Goal: Information Seeking & Learning: Learn about a topic

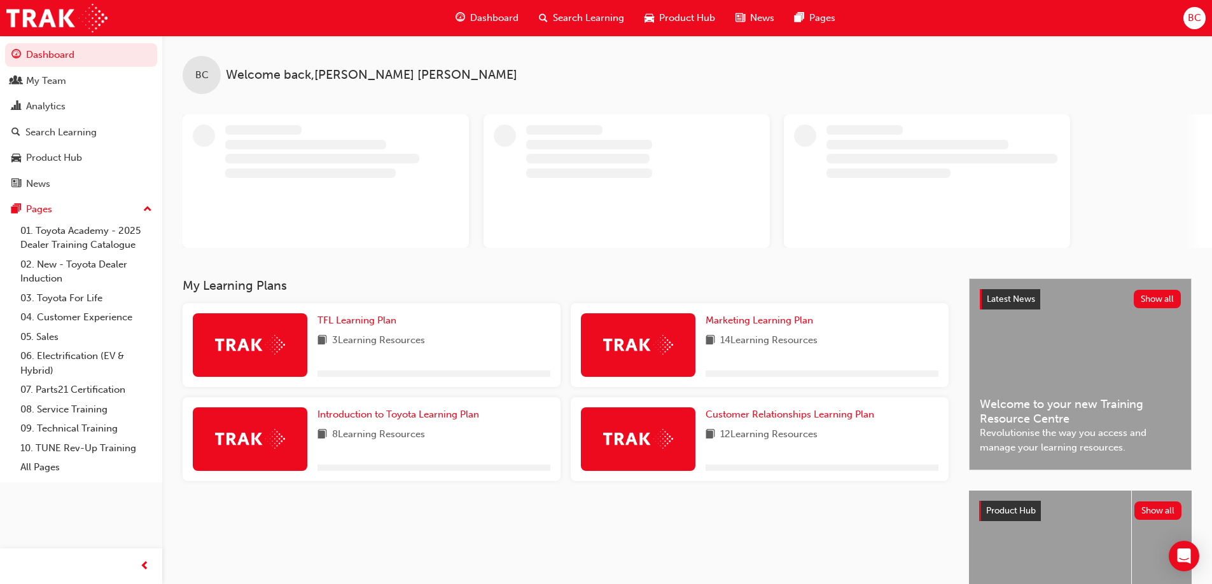
click at [566, 13] on span "Search Learning" at bounding box center [588, 18] width 71 height 15
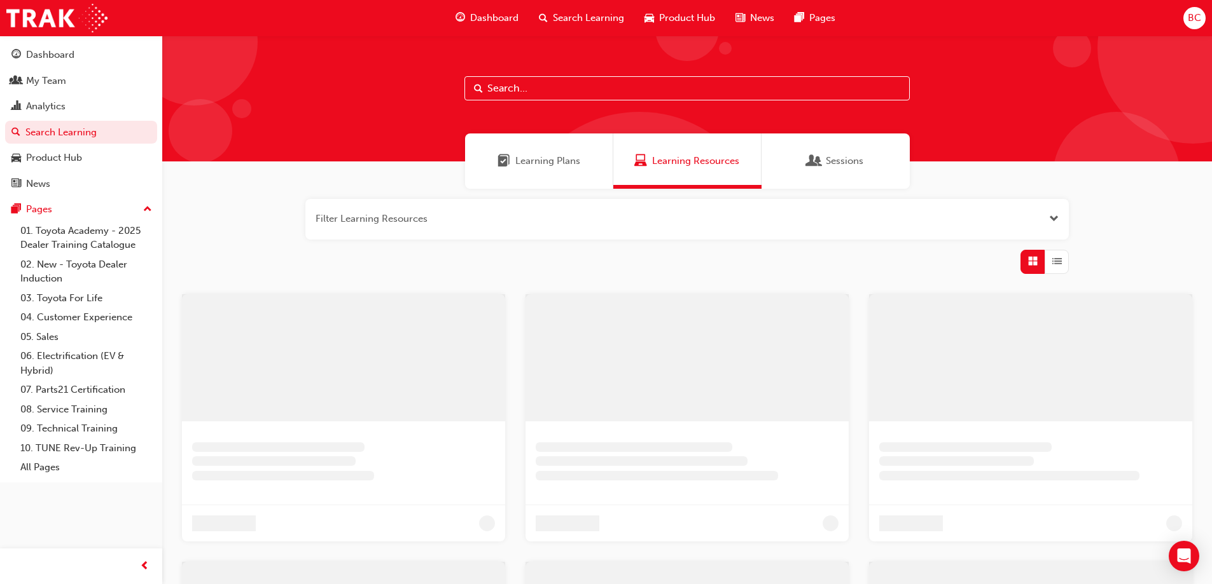
click at [491, 87] on input "text" at bounding box center [686, 88] width 445 height 24
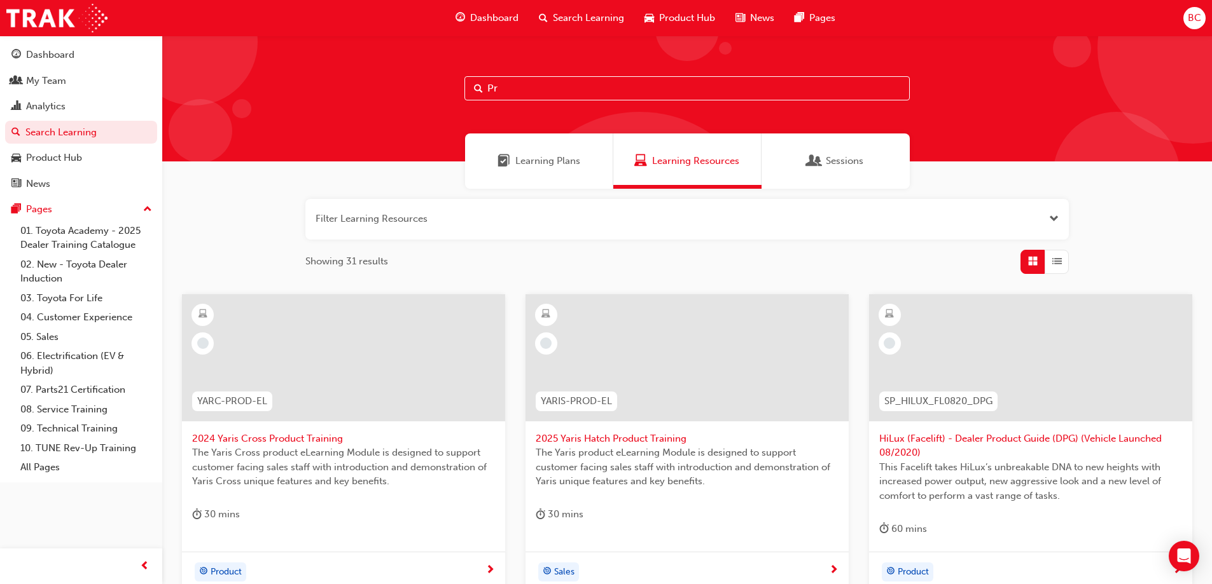
type input "P"
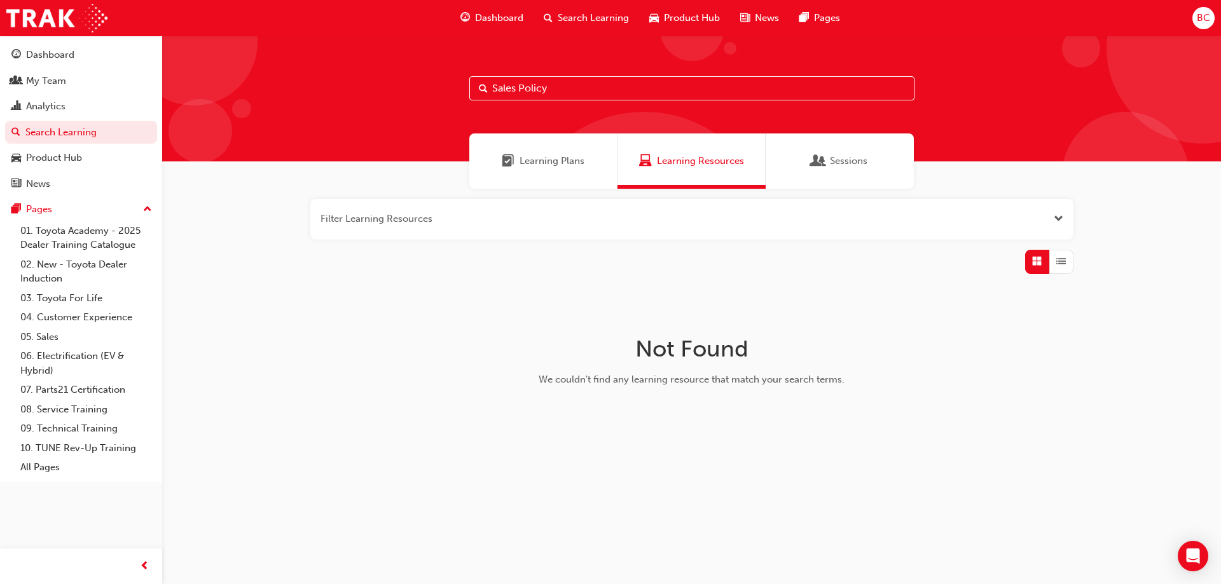
click at [522, 88] on input "Sales Policy" at bounding box center [691, 88] width 445 height 24
type input "Sales"
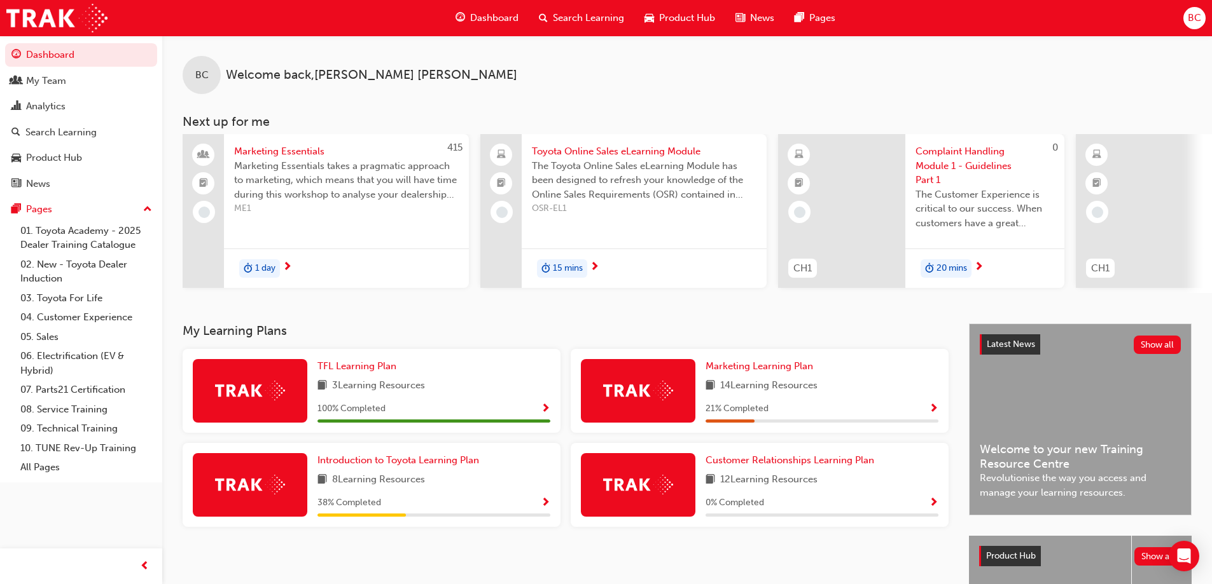
click at [579, 20] on span "Search Learning" at bounding box center [588, 18] width 71 height 15
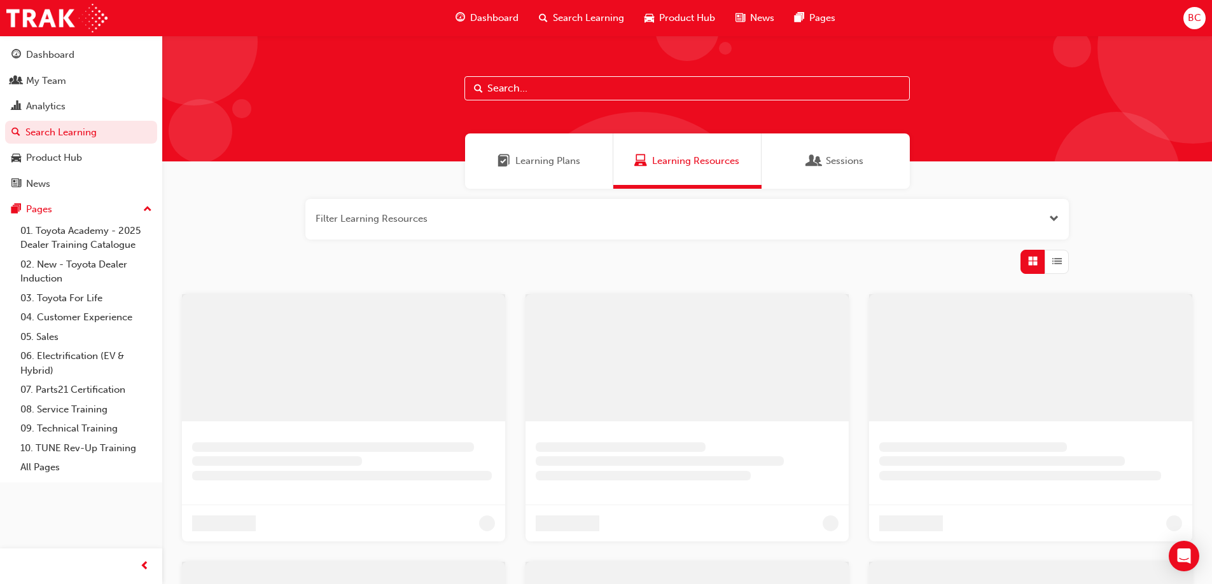
click at [519, 88] on input "text" at bounding box center [686, 88] width 445 height 24
drag, startPoint x: 608, startPoint y: 86, endPoint x: 352, endPoint y: 86, distance: 256.3
click at [352, 86] on div "Fleet Plan Training" at bounding box center [691, 99] width 1059 height 126
click at [593, 93] on input "Fleet Plan Training" at bounding box center [691, 88] width 445 height 24
paste input "SPK9102"
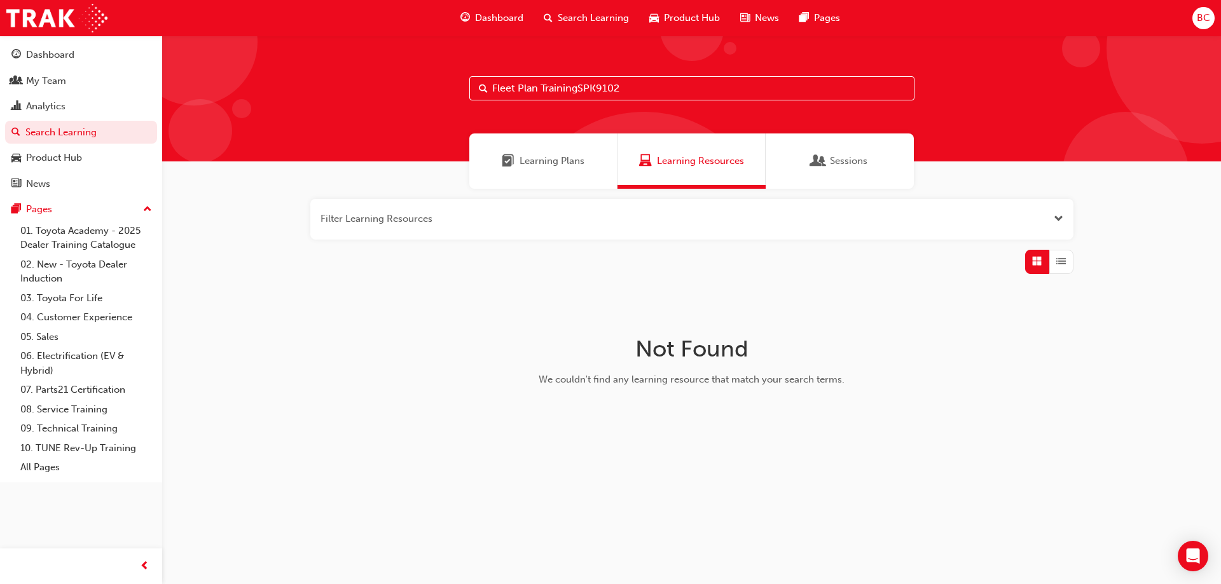
click at [593, 93] on input "Fleet Plan TrainingSPK9102" at bounding box center [691, 88] width 445 height 24
click at [658, 84] on input "Fleet Plan TrainingSPK9102" at bounding box center [686, 88] width 445 height 24
drag, startPoint x: 655, startPoint y: 82, endPoint x: 427, endPoint y: 83, distance: 228.3
click at [427, 83] on div "Fleet Plan TrainingSPK9102" at bounding box center [691, 99] width 1059 height 126
type input "SPK9102"
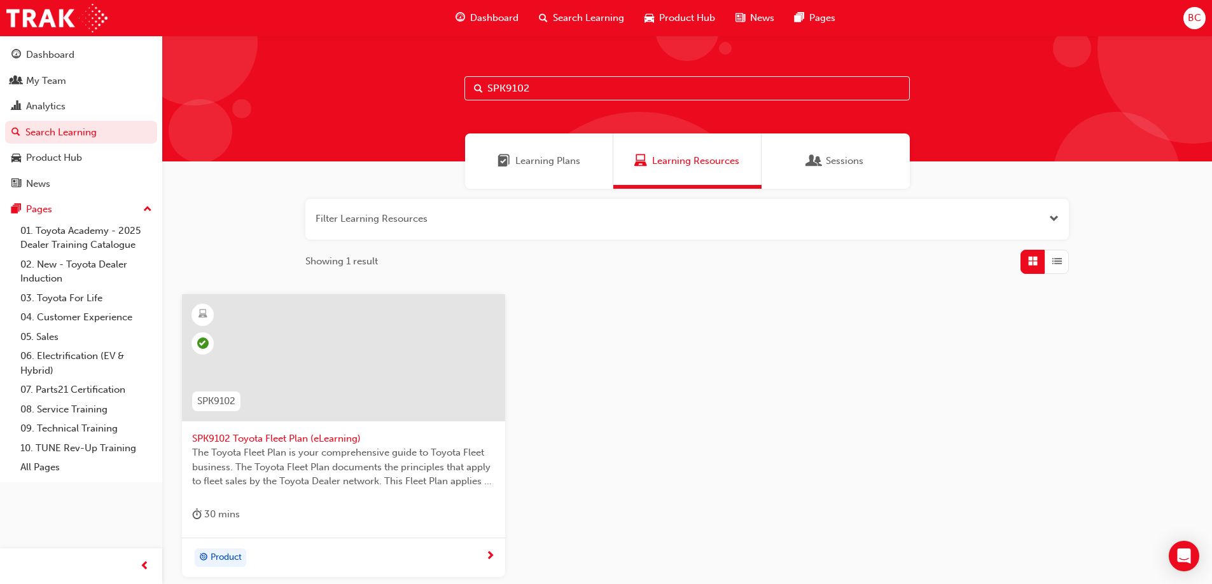
scroll to position [64, 0]
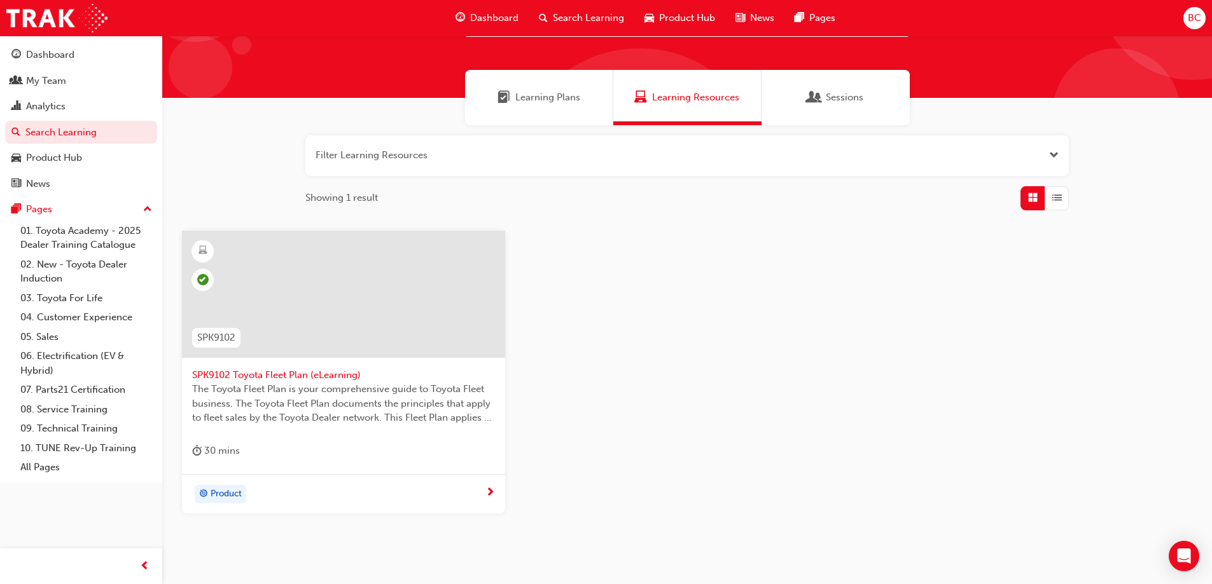
click at [331, 439] on div "SPK9102 Toyota Fleet Plan (eLearning) The Toyota Fleet Plan is your comprehensi…" at bounding box center [343, 353] width 323 height 244
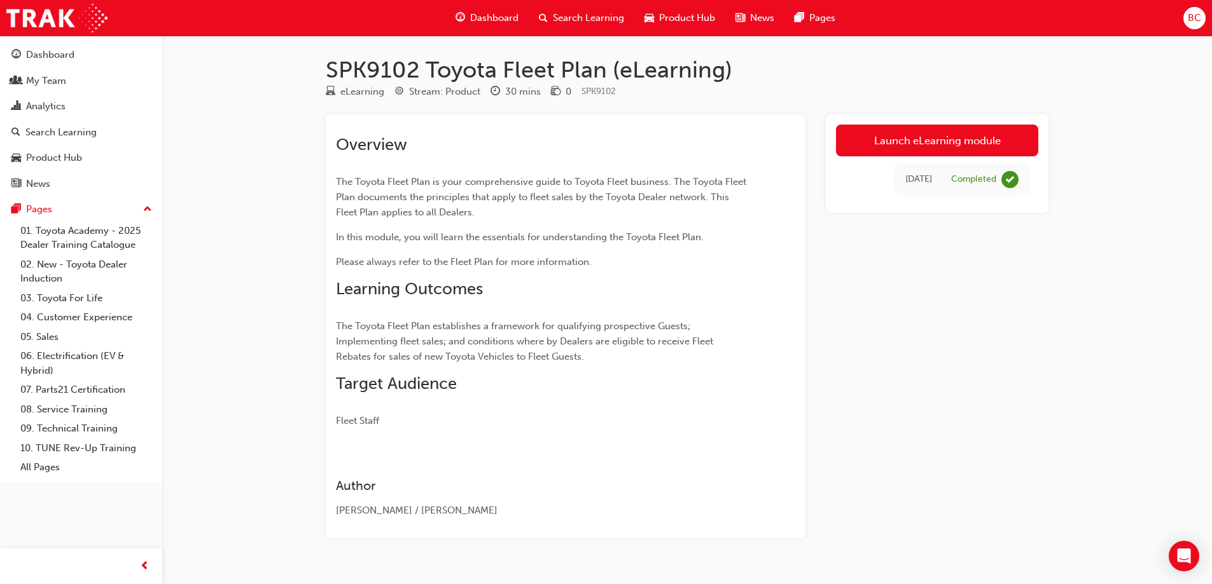
click at [563, 15] on span "Search Learning" at bounding box center [588, 18] width 71 height 15
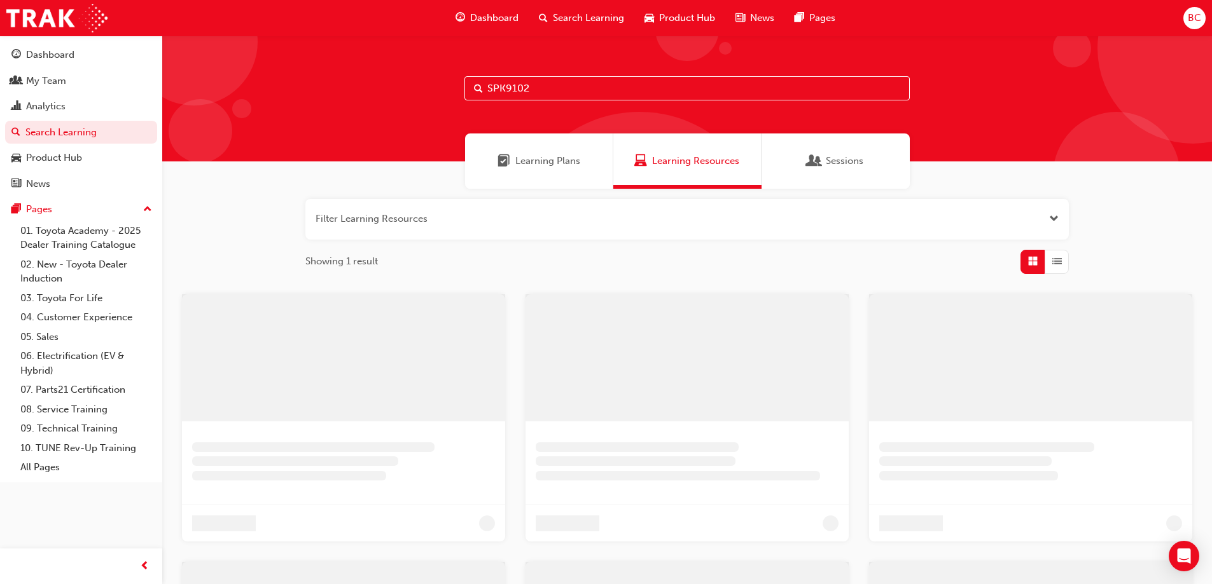
click at [578, 110] on div "SPK9102" at bounding box center [686, 99] width 1049 height 126
click at [553, 88] on input "SPK9102" at bounding box center [686, 88] width 445 height 24
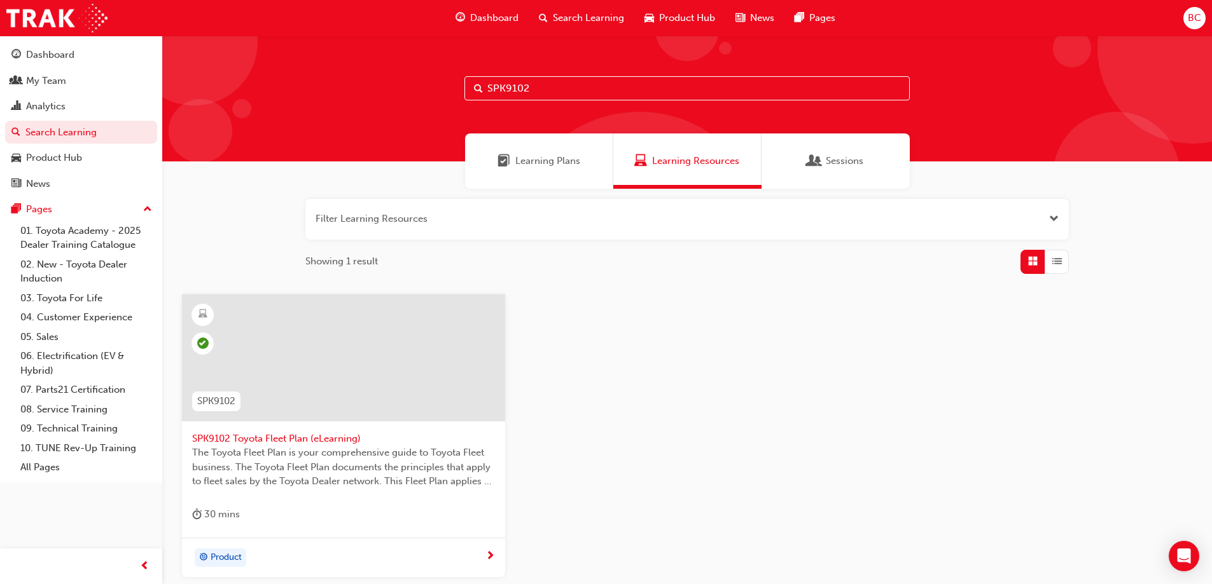
drag, startPoint x: 550, startPoint y: 90, endPoint x: 188, endPoint y: 57, distance: 364.1
click at [193, 57] on div "SPK9102" at bounding box center [686, 99] width 1049 height 126
paste input "3)"
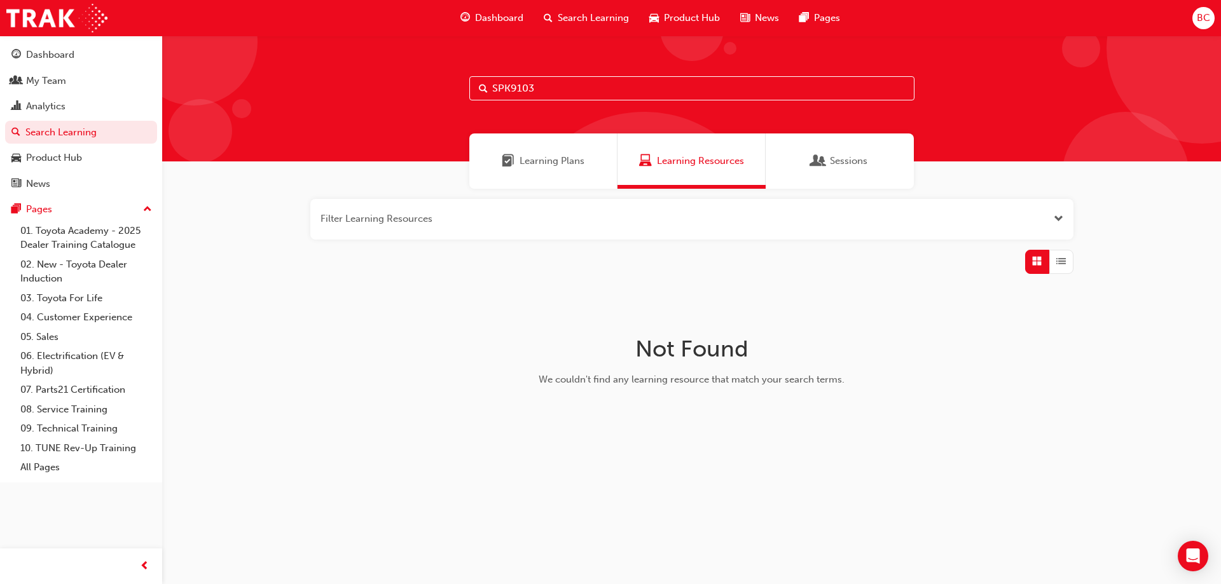
type input "SPK9103"
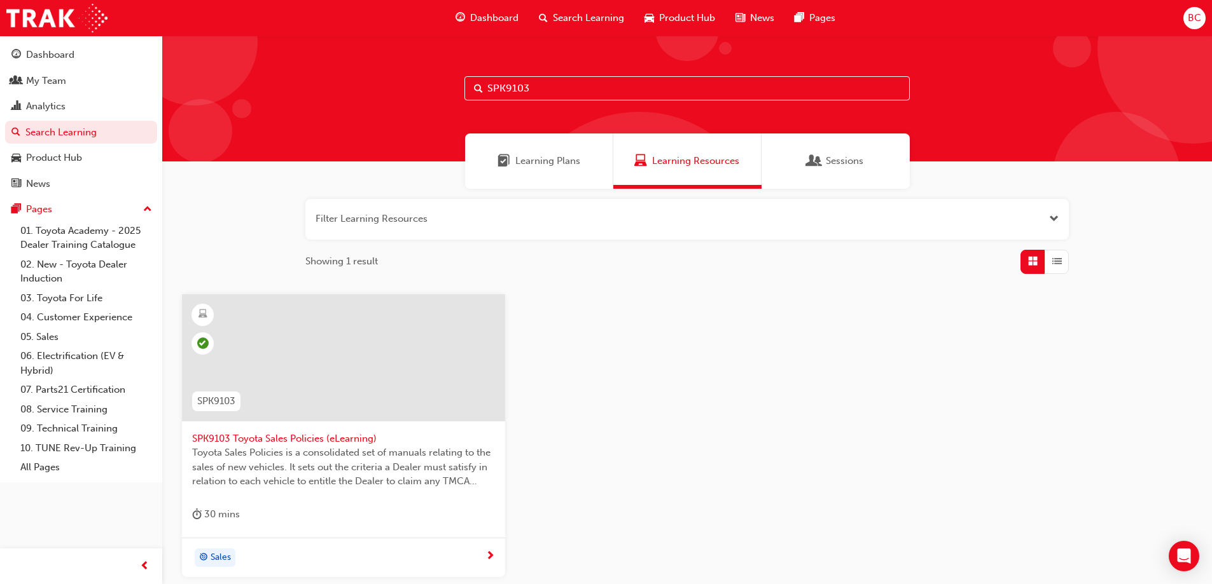
click at [225, 441] on span "SPK9103 Toyota Sales Policies (eLearning)" at bounding box center [343, 439] width 303 height 15
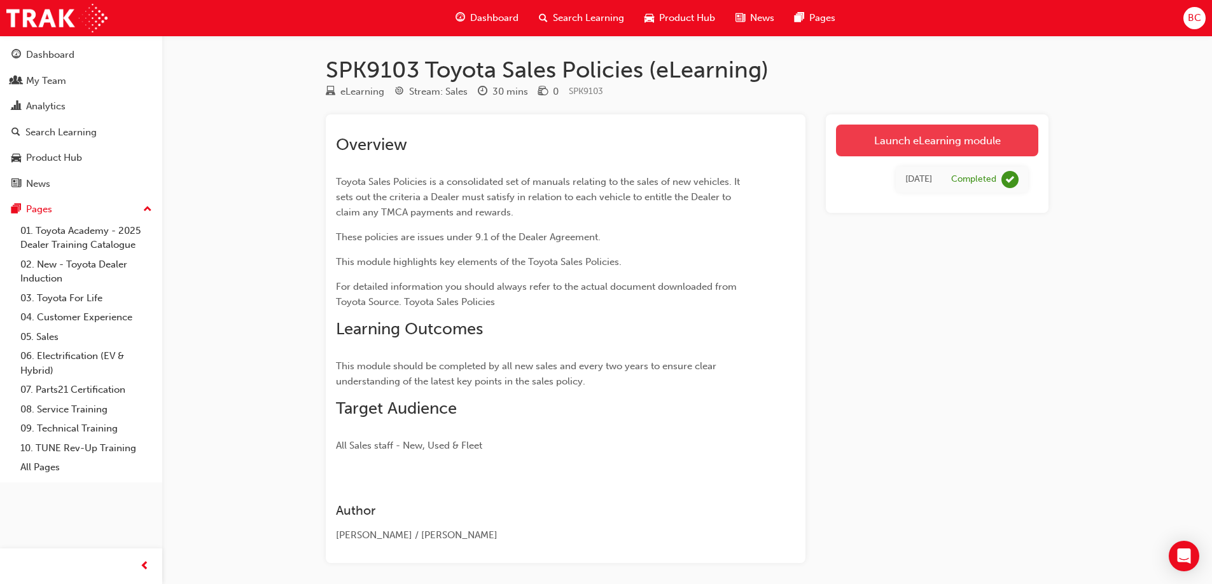
click at [904, 144] on link "Launch eLearning module" at bounding box center [937, 141] width 202 height 32
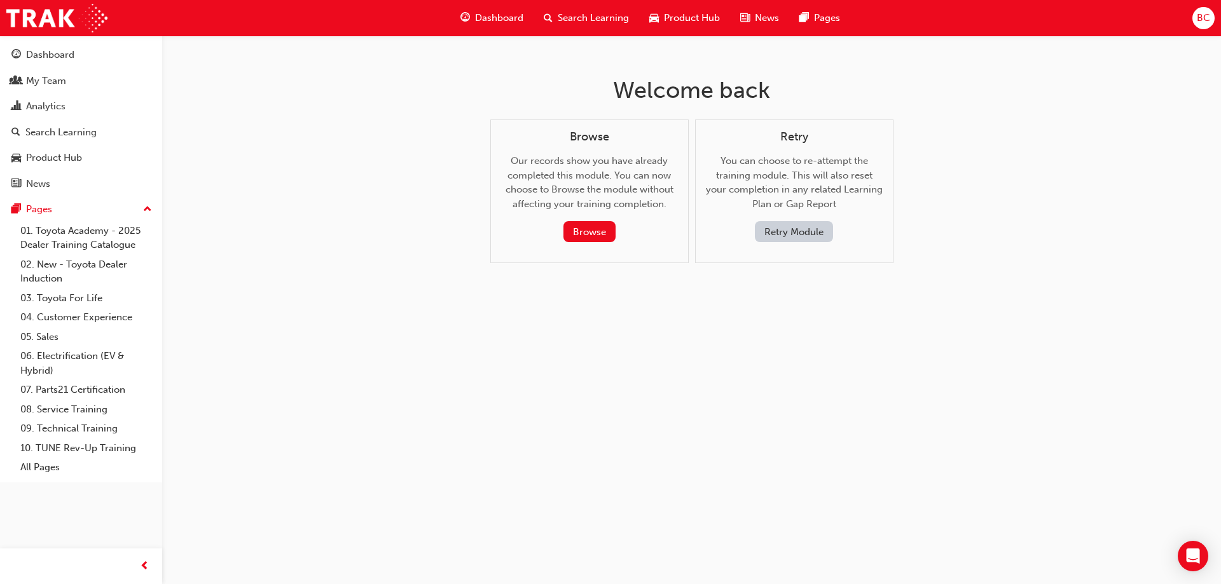
click at [798, 230] on button "Retry Module" at bounding box center [794, 231] width 78 height 21
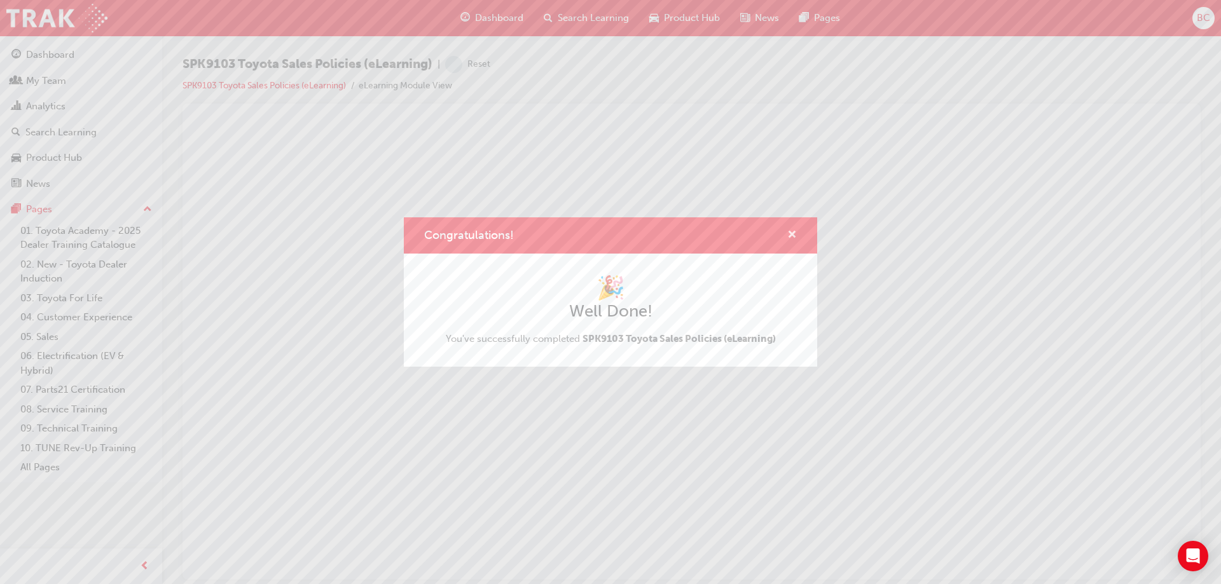
click at [789, 235] on span "cross-icon" at bounding box center [792, 235] width 10 height 11
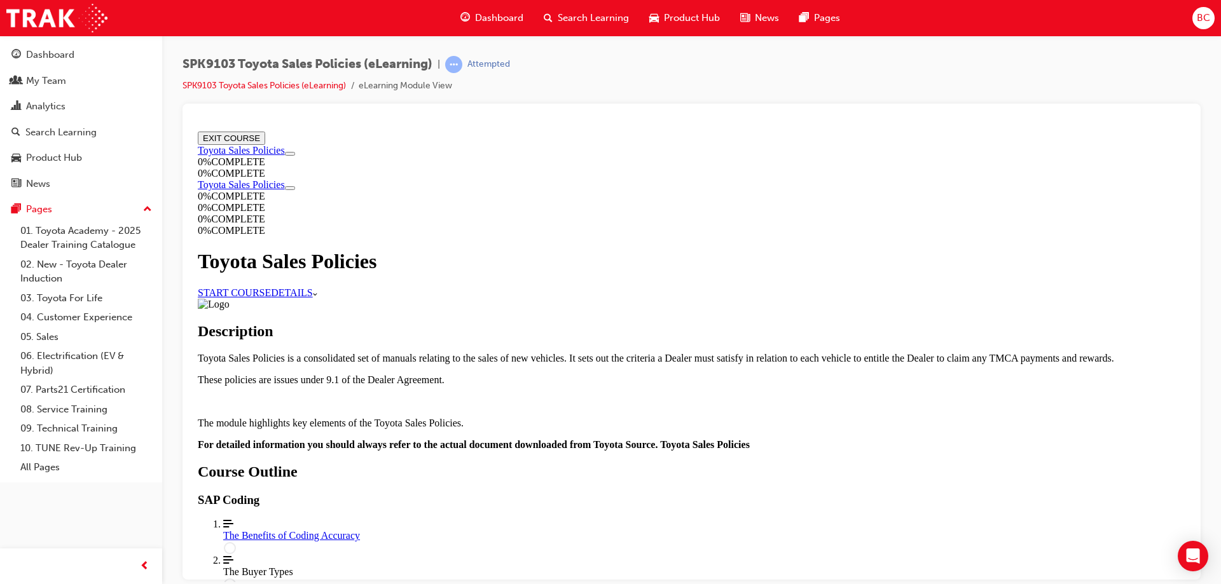
click at [271, 298] on link "START COURSE" at bounding box center [234, 292] width 73 height 11
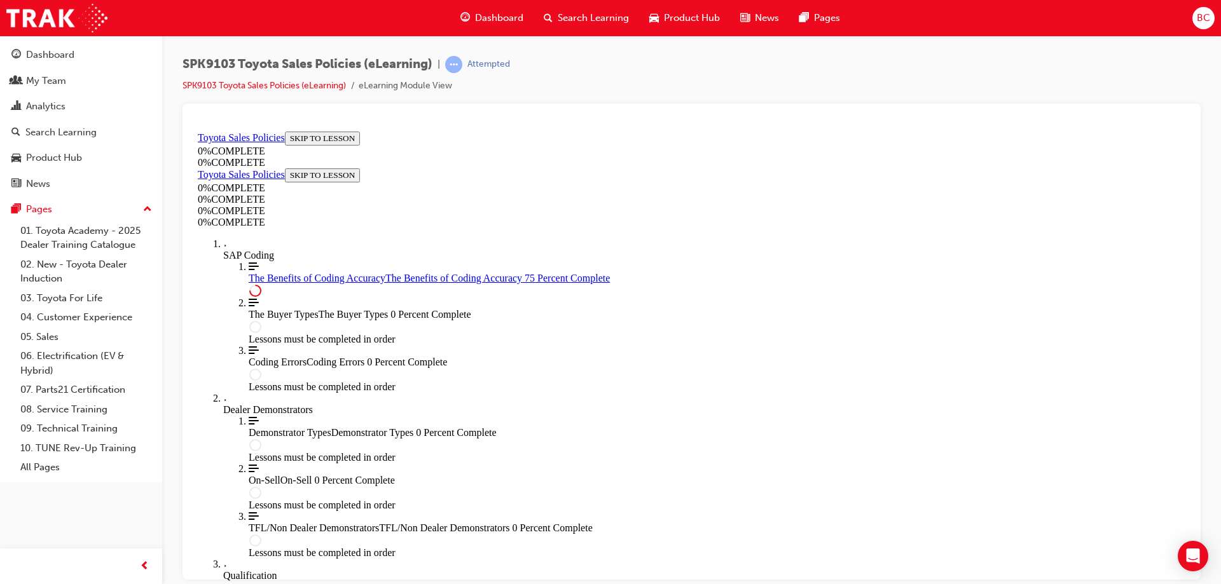
scroll to position [632, 0]
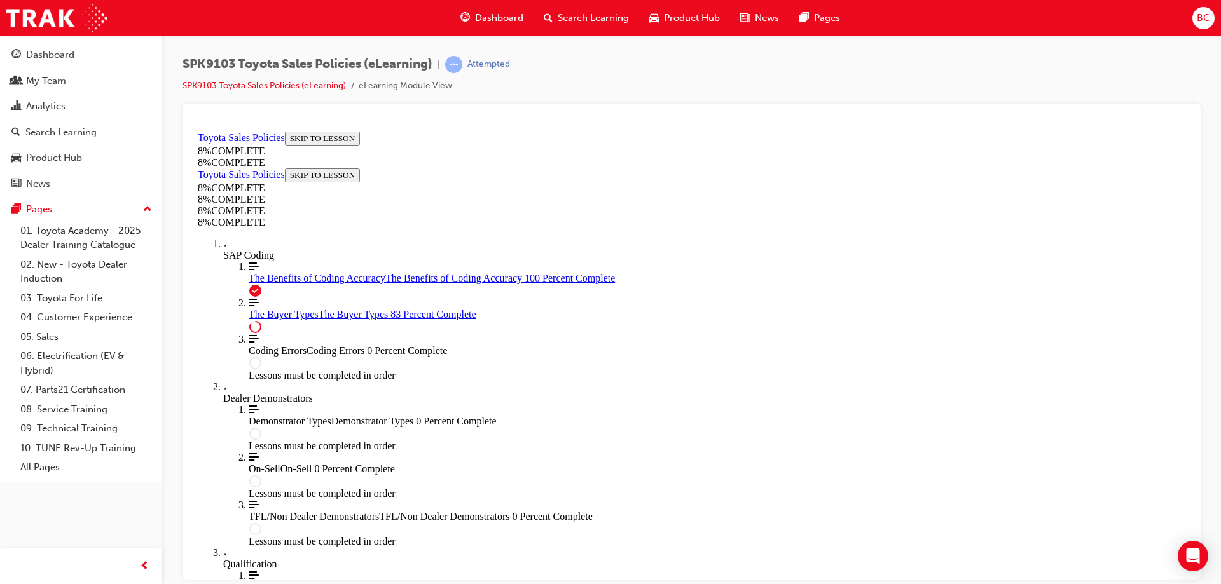
scroll to position [5227, 0]
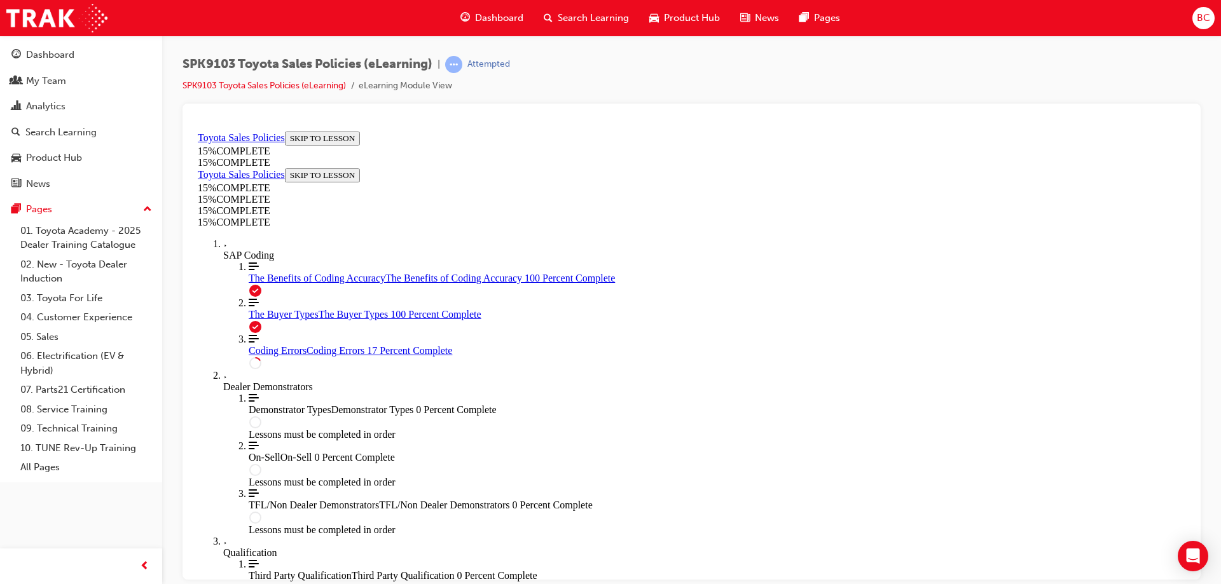
scroll to position [44, 0]
drag, startPoint x: 1384, startPoint y: 327, endPoint x: 1173, endPoint y: 314, distance: 210.9
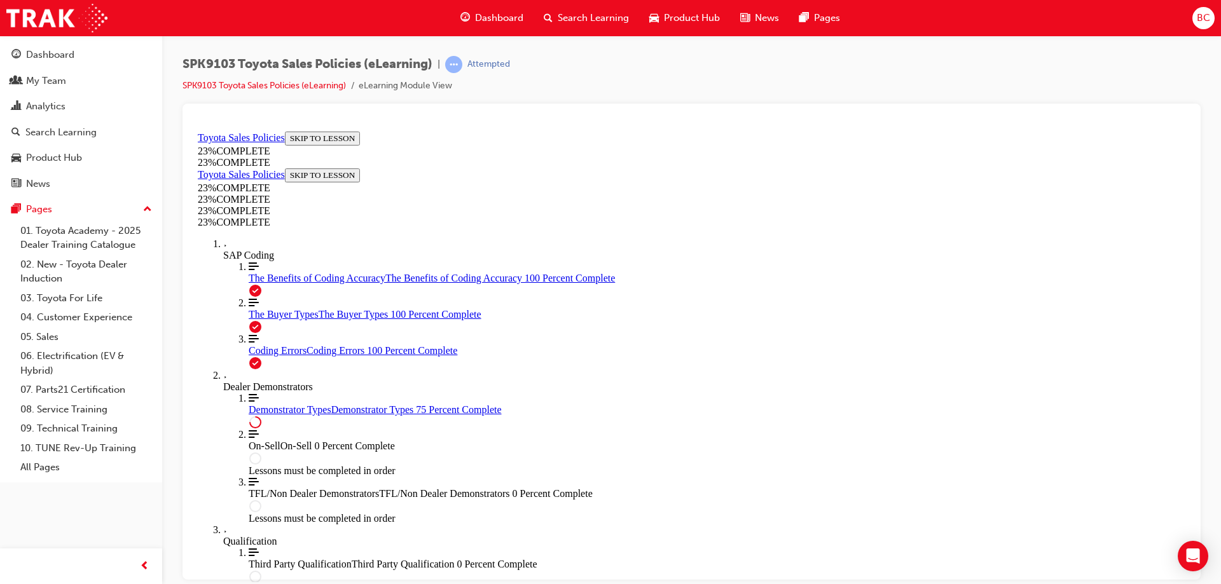
scroll to position [591, 0]
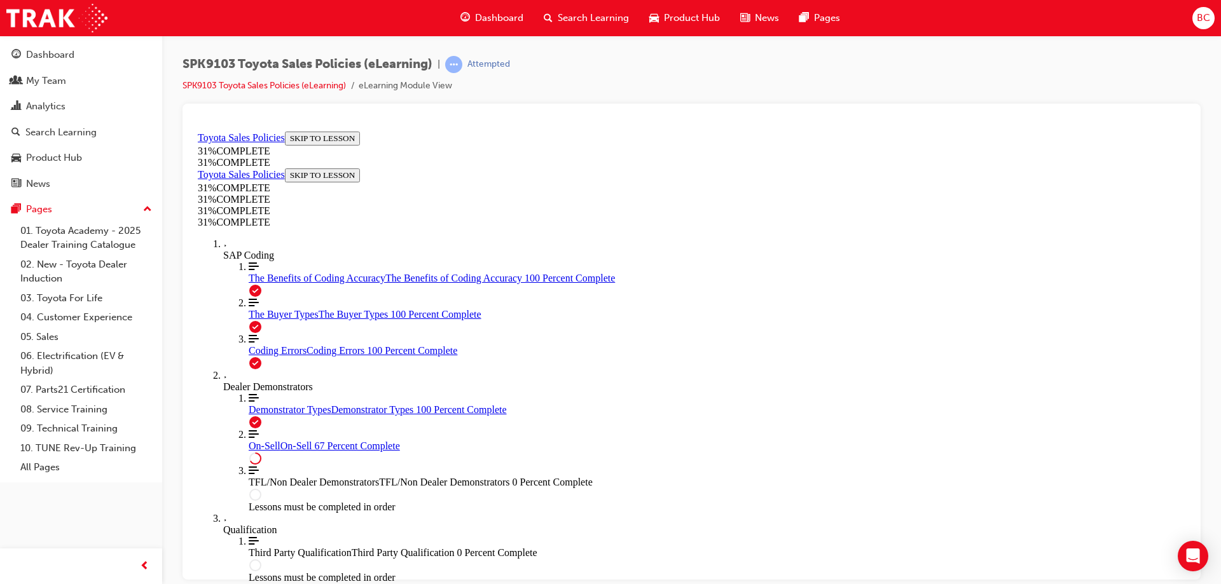
scroll to position [709, 0]
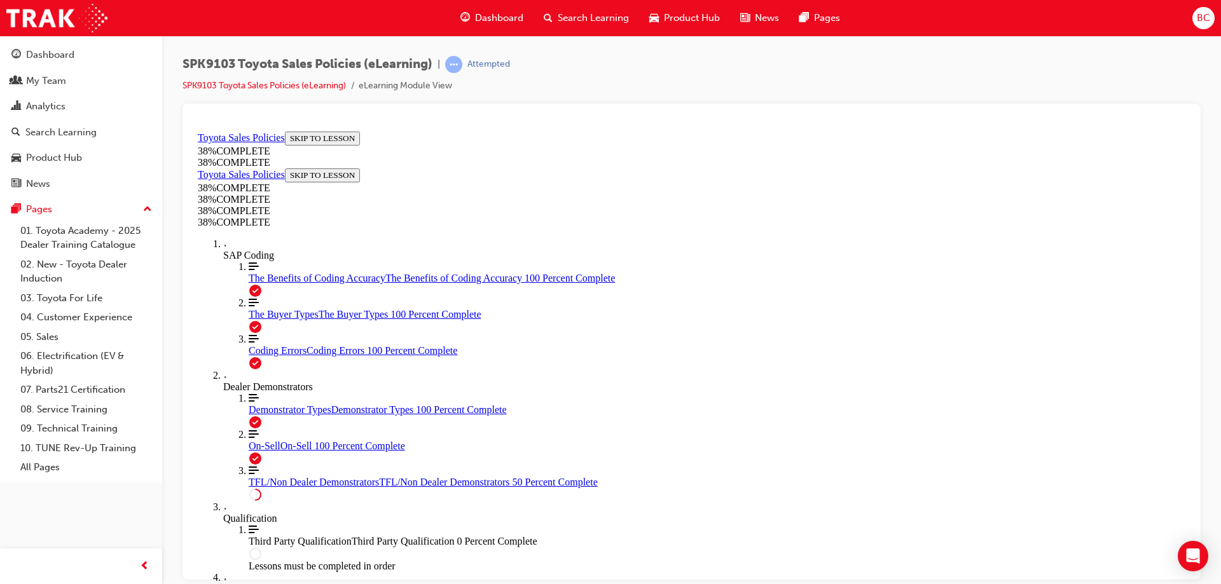
scroll to position [660, 0]
drag, startPoint x: 1384, startPoint y: 294, endPoint x: 1187, endPoint y: 376, distance: 213.3
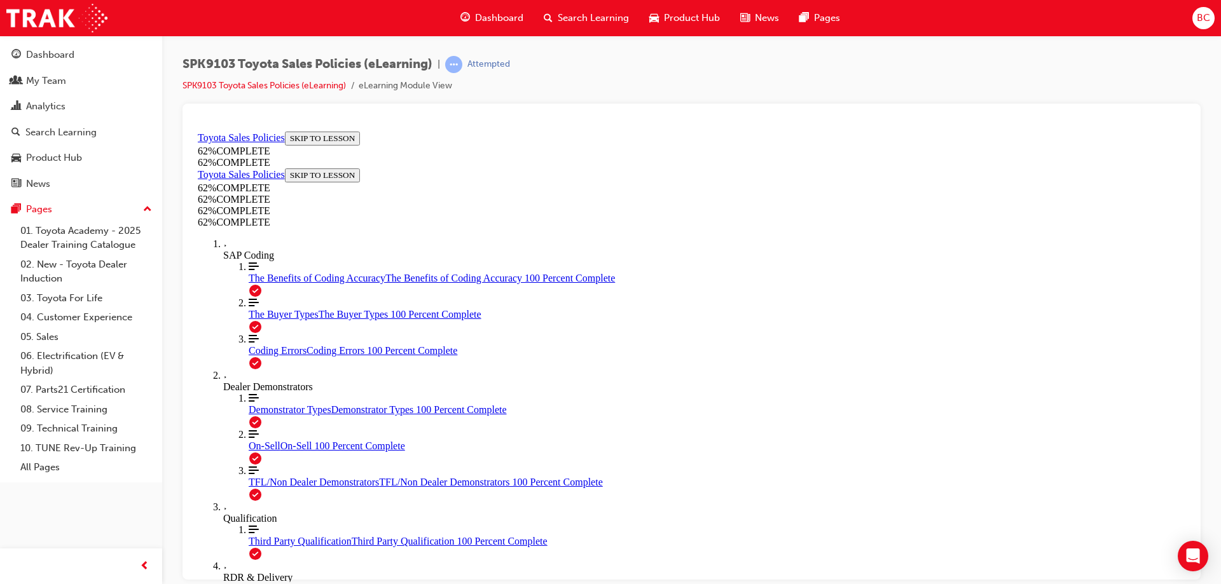
drag, startPoint x: 1180, startPoint y: 265, endPoint x: 1127, endPoint y: 427, distance: 170.1
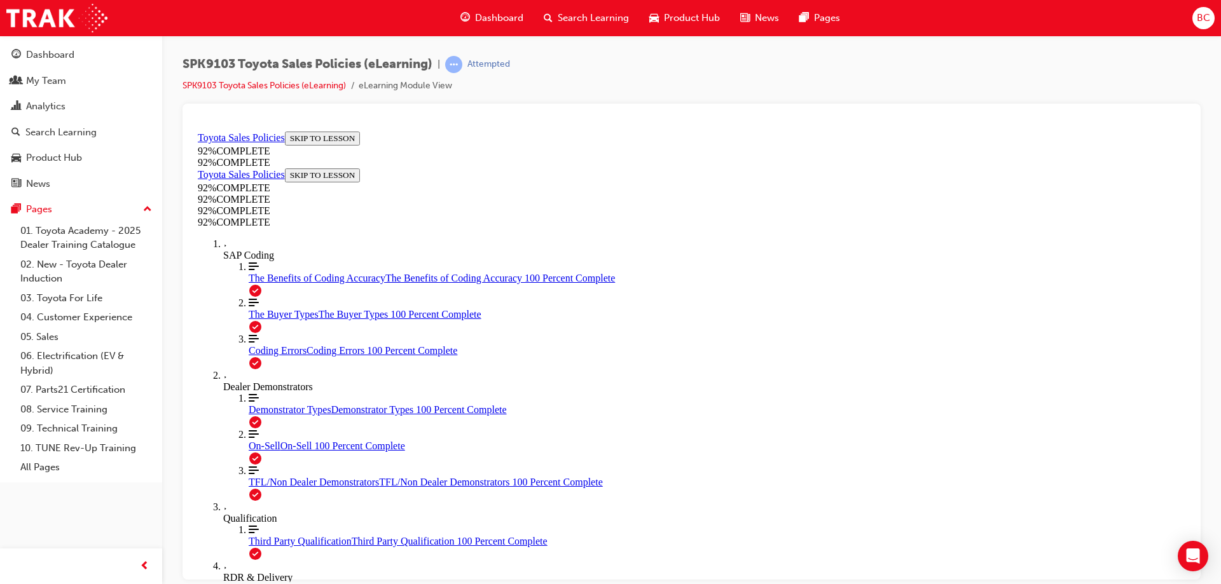
drag, startPoint x: 636, startPoint y: 335, endPoint x: 541, endPoint y: 307, distance: 98.8
drag, startPoint x: 544, startPoint y: 311, endPoint x: 979, endPoint y: 340, distance: 436.6
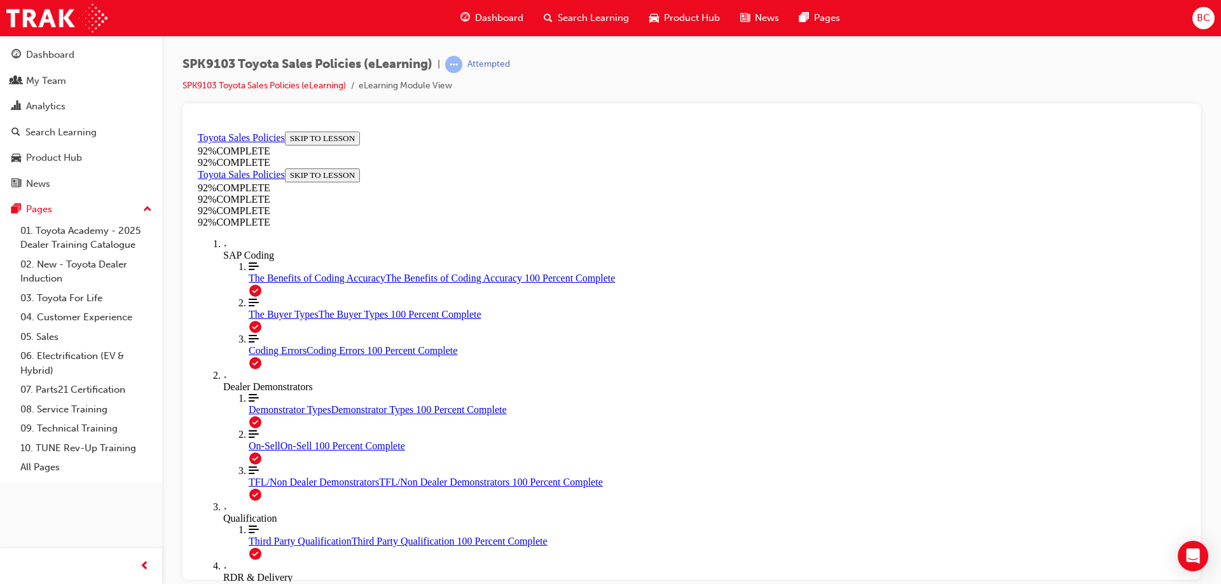
drag, startPoint x: 823, startPoint y: 311, endPoint x: 847, endPoint y: 322, distance: 26.5
drag, startPoint x: 561, startPoint y: 317, endPoint x: 639, endPoint y: 326, distance: 78.7
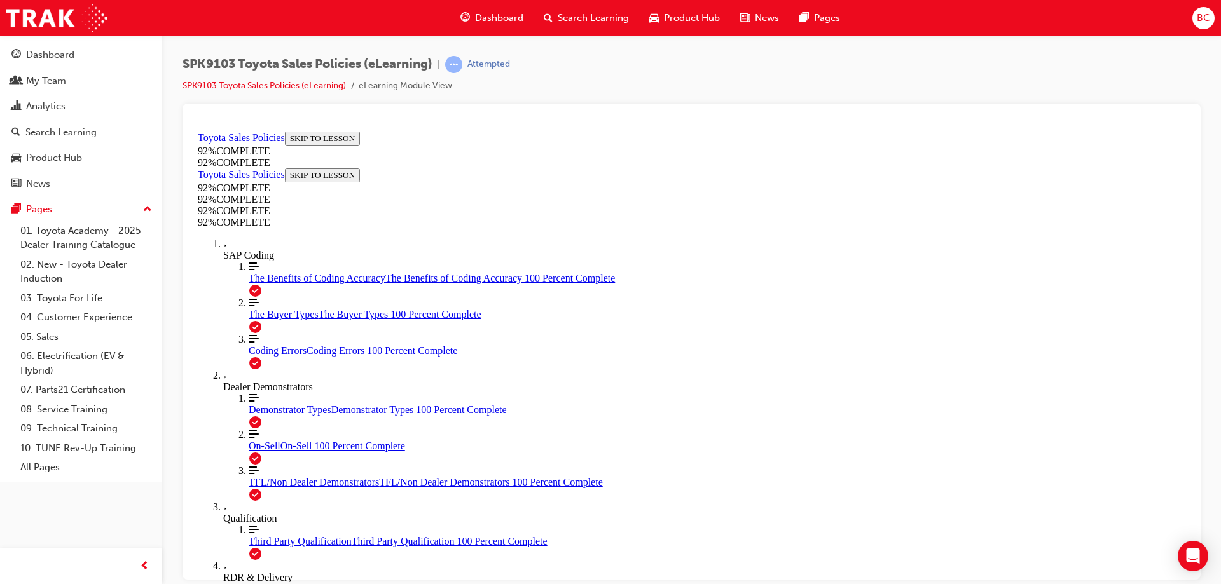
drag, startPoint x: 635, startPoint y: 319, endPoint x: 644, endPoint y: 322, distance: 9.1
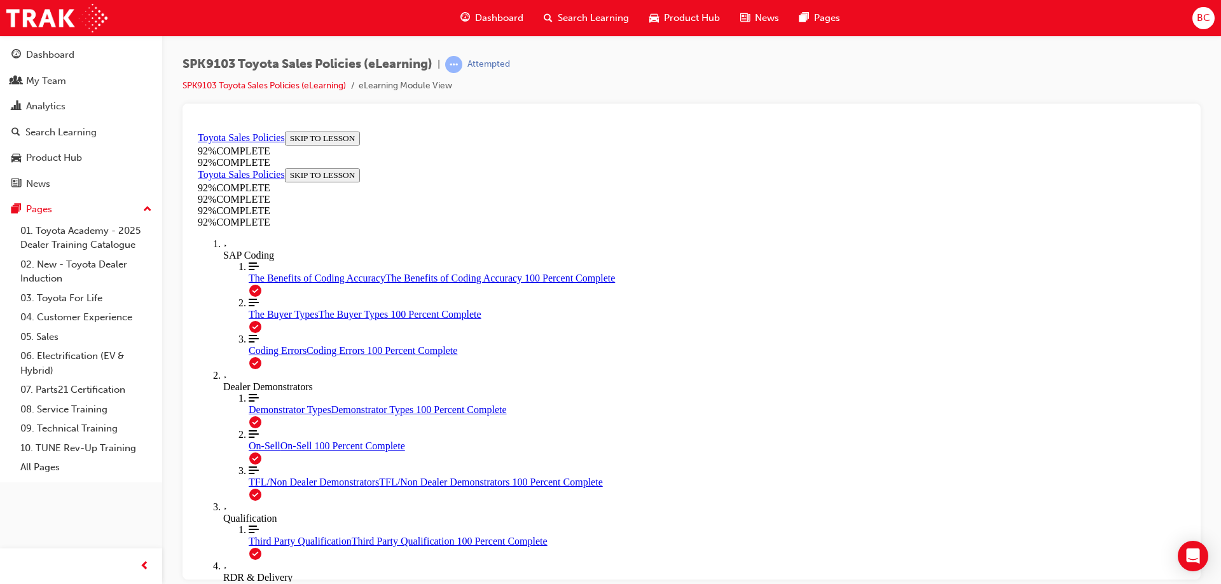
scroll to position [204, 0]
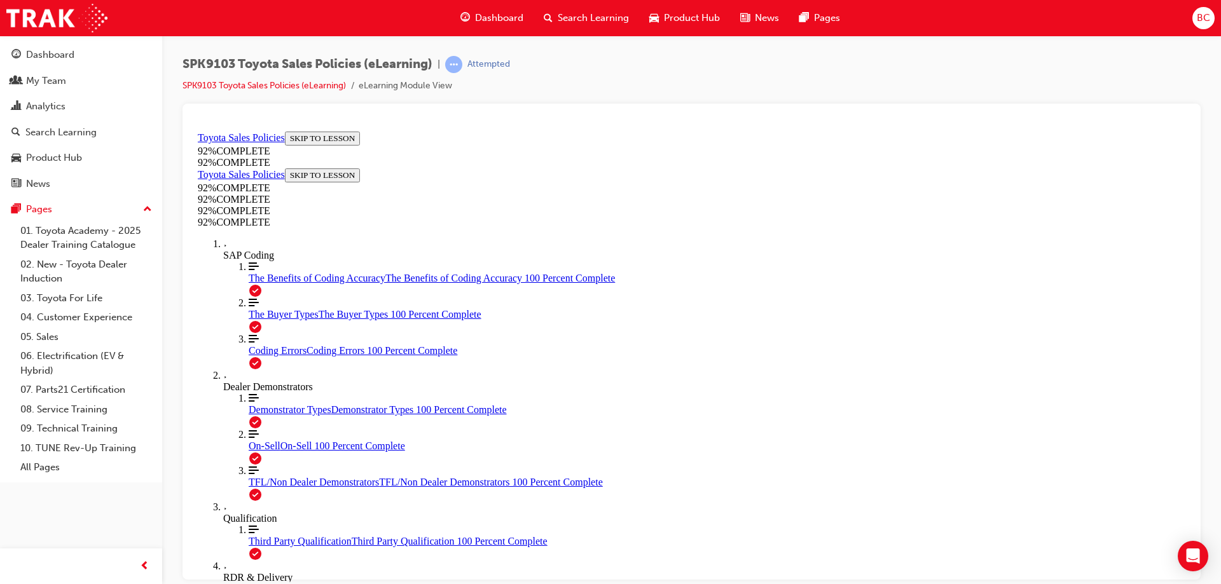
drag, startPoint x: 759, startPoint y: 579, endPoint x: 955, endPoint y: 710, distance: 235.1
drag, startPoint x: 563, startPoint y: 314, endPoint x: 979, endPoint y: 336, distance: 416.6
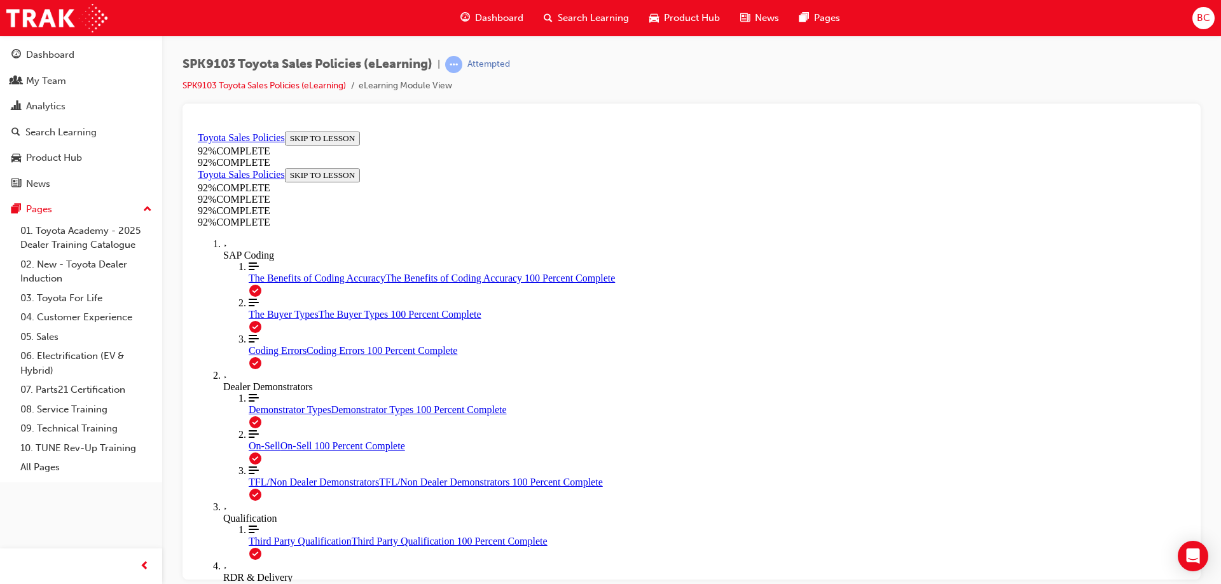
drag, startPoint x: 586, startPoint y: 254, endPoint x: 756, endPoint y: 279, distance: 171.7
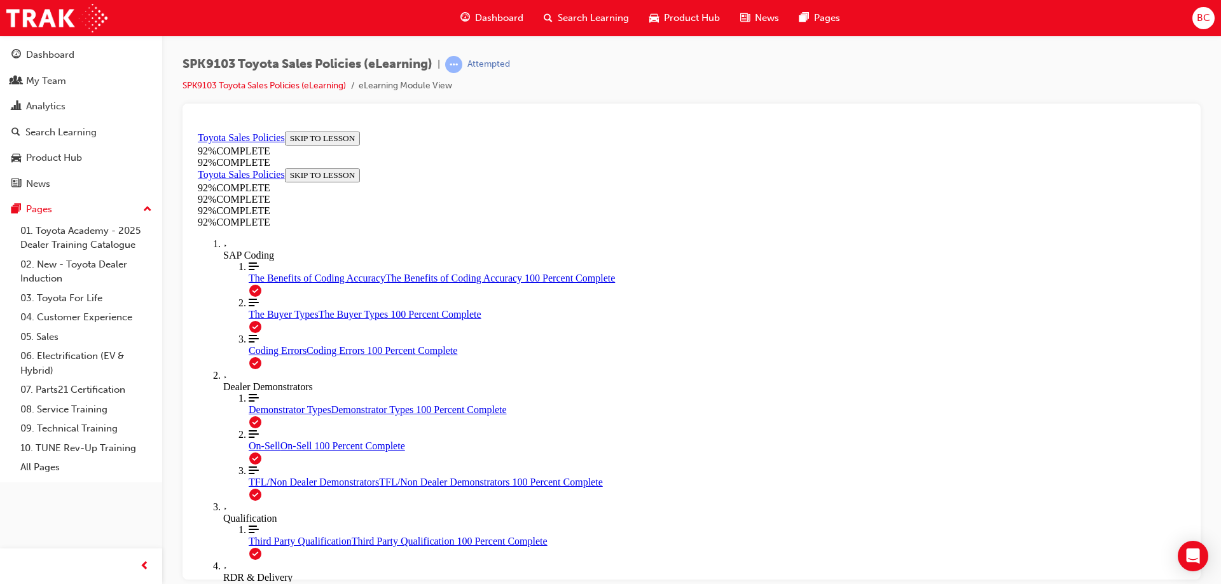
drag, startPoint x: 554, startPoint y: 312, endPoint x: 840, endPoint y: 304, distance: 285.7
drag, startPoint x: 555, startPoint y: 313, endPoint x: 831, endPoint y: 314, distance: 276.0
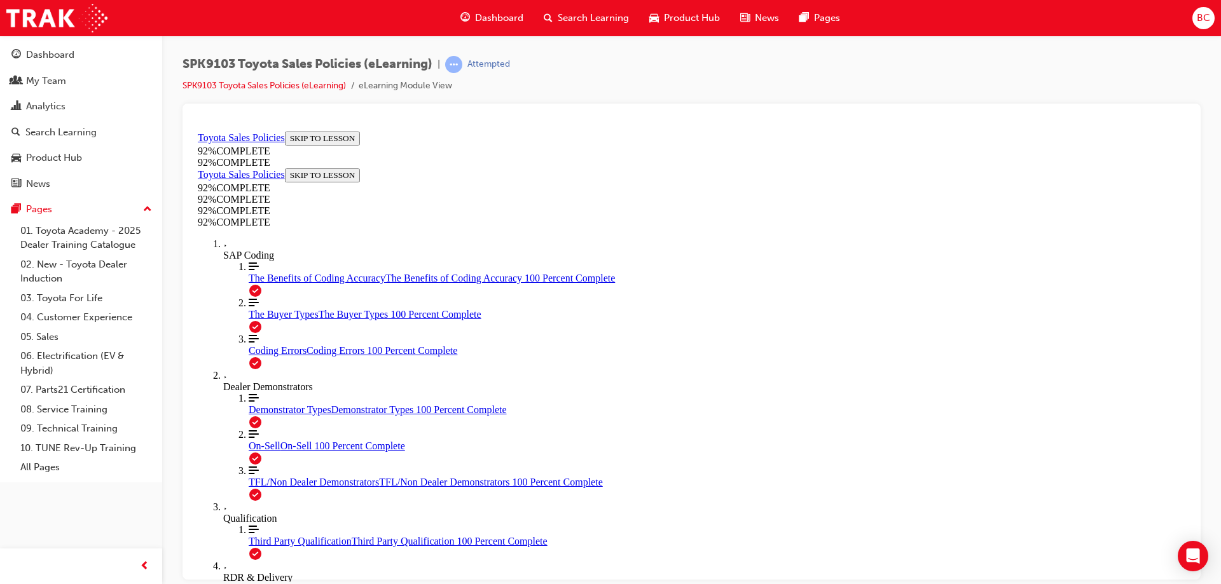
scroll to position [46, 0]
drag, startPoint x: 546, startPoint y: 314, endPoint x: 850, endPoint y: 326, distance: 304.2
drag, startPoint x: 847, startPoint y: 294, endPoint x: 826, endPoint y: 294, distance: 21.6
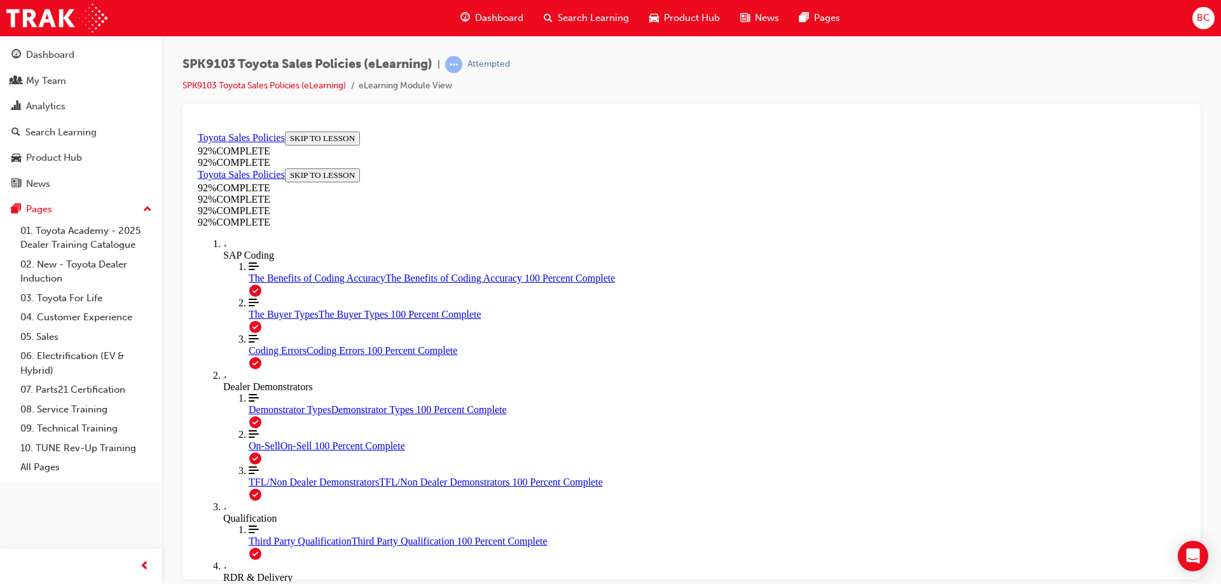
scroll to position [152, 0]
drag, startPoint x: 510, startPoint y: 385, endPoint x: 543, endPoint y: 389, distance: 33.2
drag, startPoint x: 543, startPoint y: 155, endPoint x: 668, endPoint y: 157, distance: 125.3
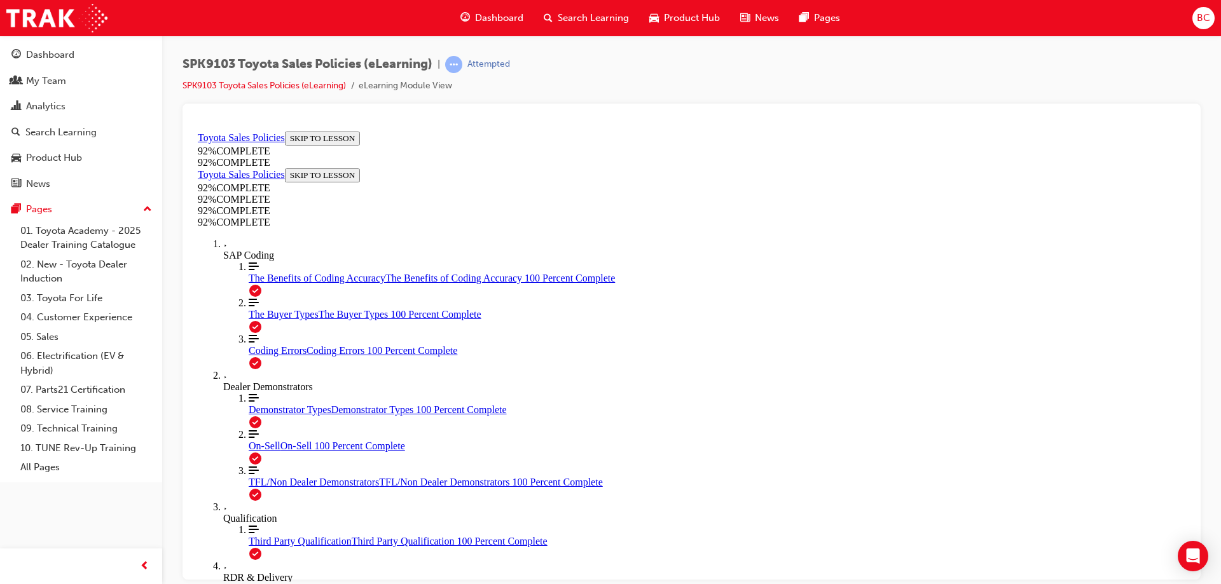
drag, startPoint x: 550, startPoint y: 209, endPoint x: 748, endPoint y: 212, distance: 197.8
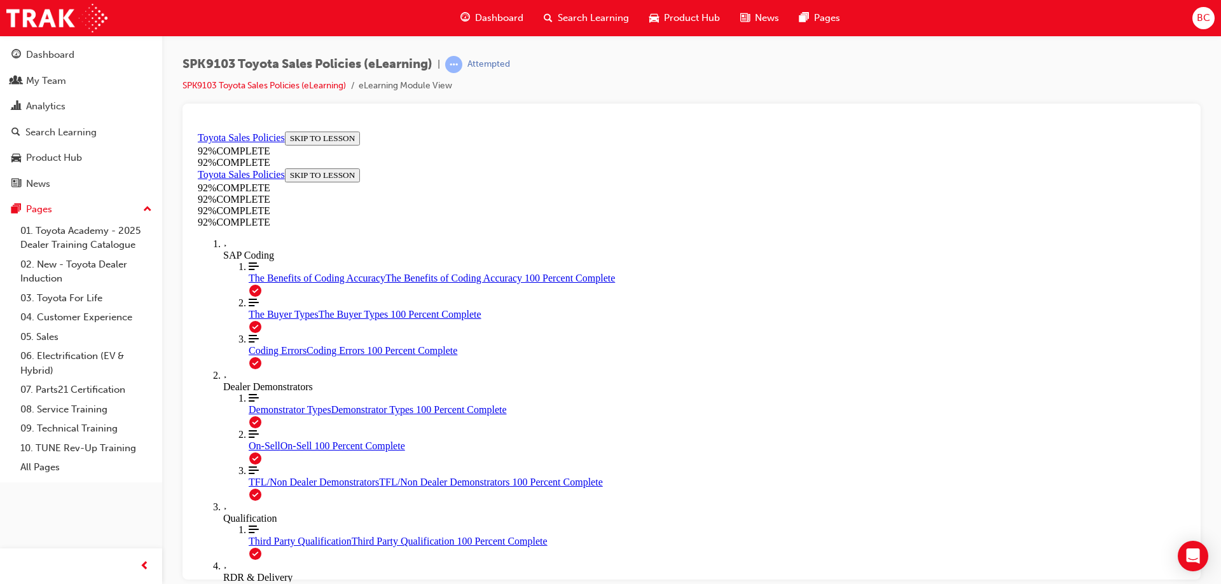
drag, startPoint x: 549, startPoint y: 200, endPoint x: 771, endPoint y: 225, distance: 222.6
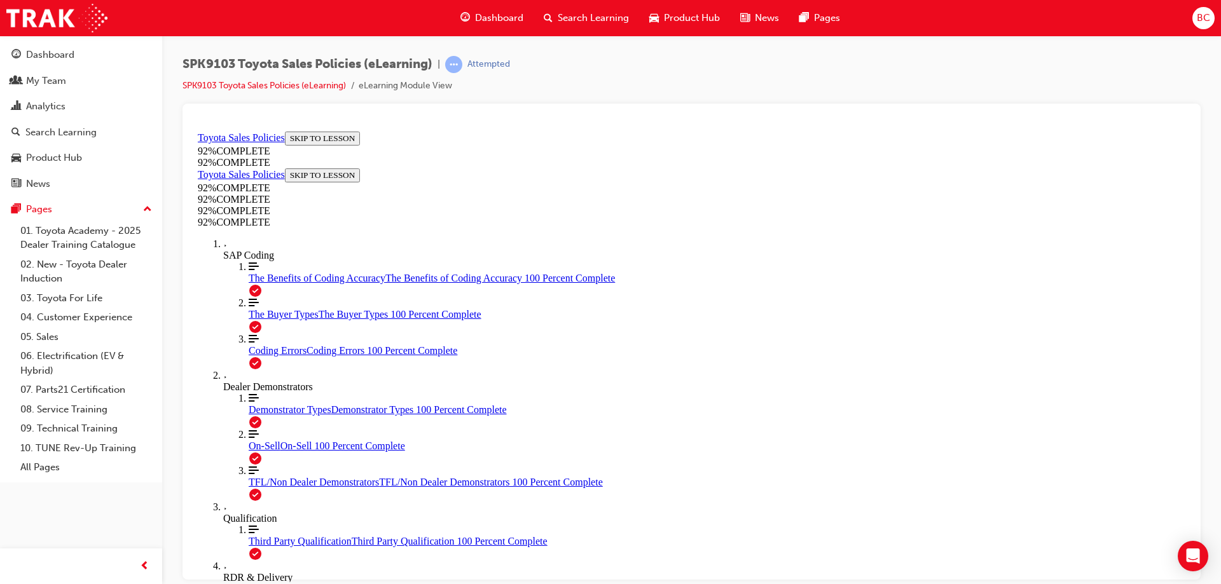
drag, startPoint x: 542, startPoint y: 207, endPoint x: 617, endPoint y: 216, distance: 74.9
drag, startPoint x: 667, startPoint y: 216, endPoint x: 737, endPoint y: 214, distance: 70.6
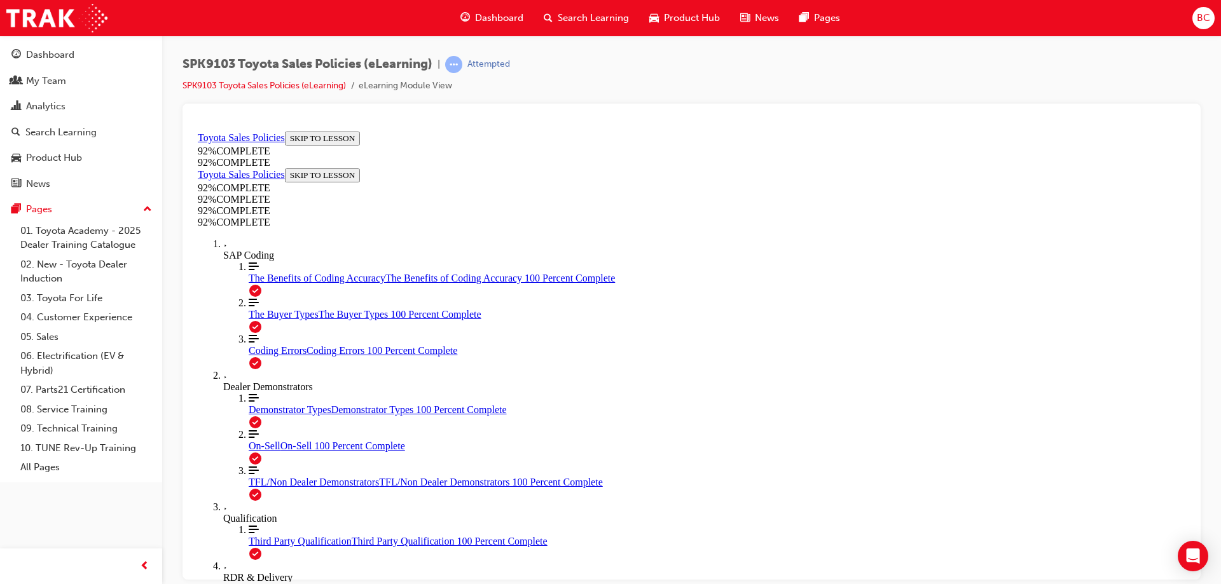
drag, startPoint x: 538, startPoint y: 209, endPoint x: 694, endPoint y: 217, distance: 156.6
drag, startPoint x: 532, startPoint y: 221, endPoint x: 703, endPoint y: 220, distance: 170.4
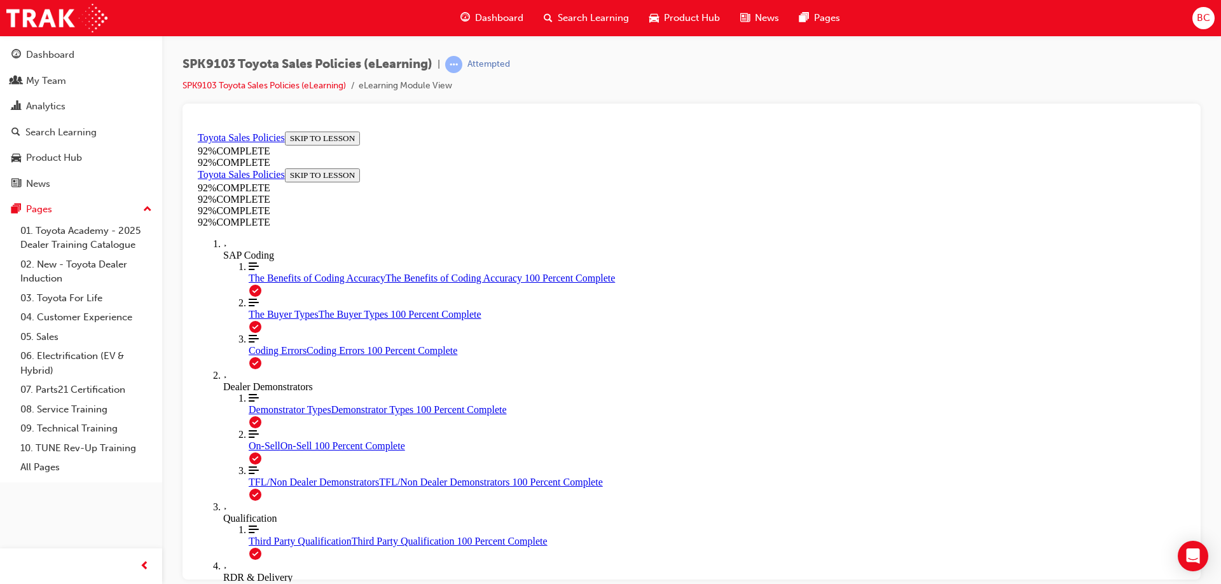
drag, startPoint x: 689, startPoint y: 212, endPoint x: 560, endPoint y: 202, distance: 128.9
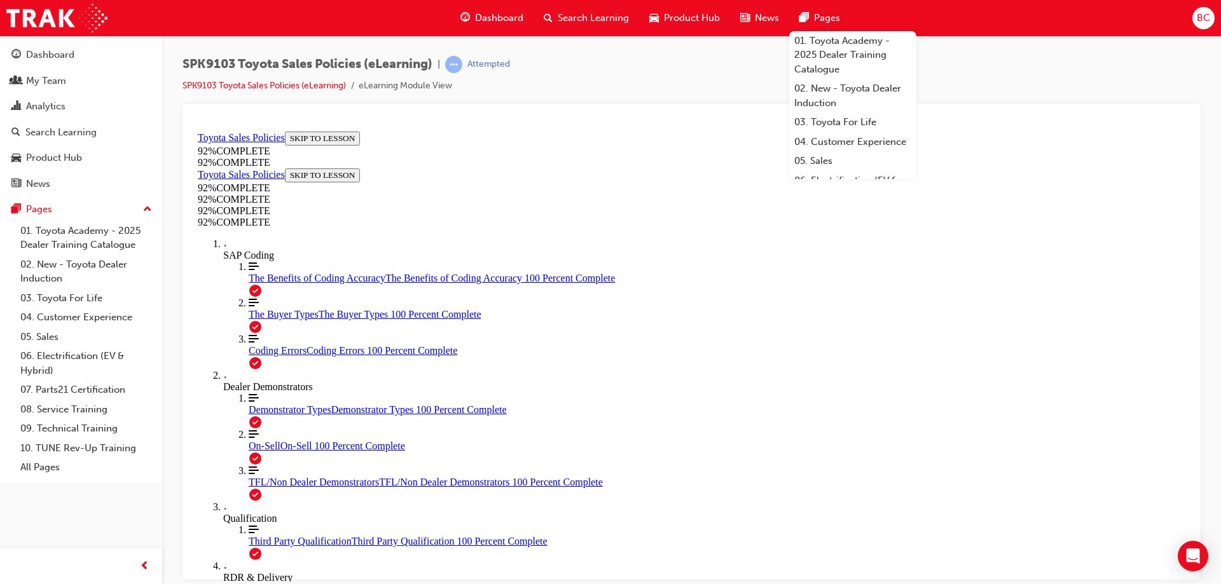
scroll to position [88, 0]
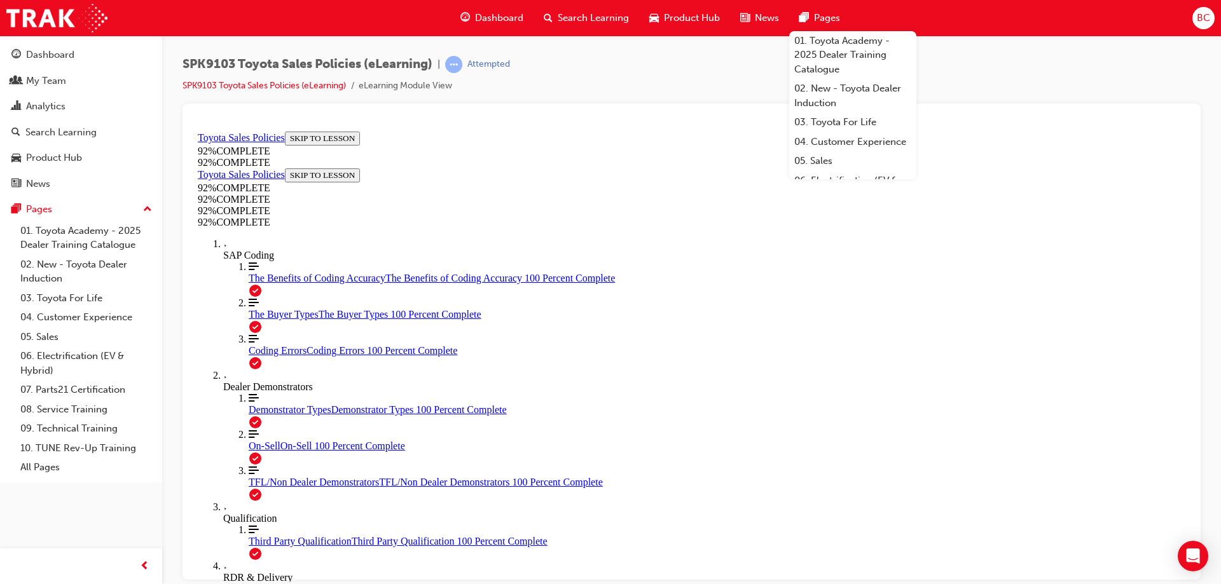
drag, startPoint x: 565, startPoint y: 233, endPoint x: 997, endPoint y: 240, distance: 431.9
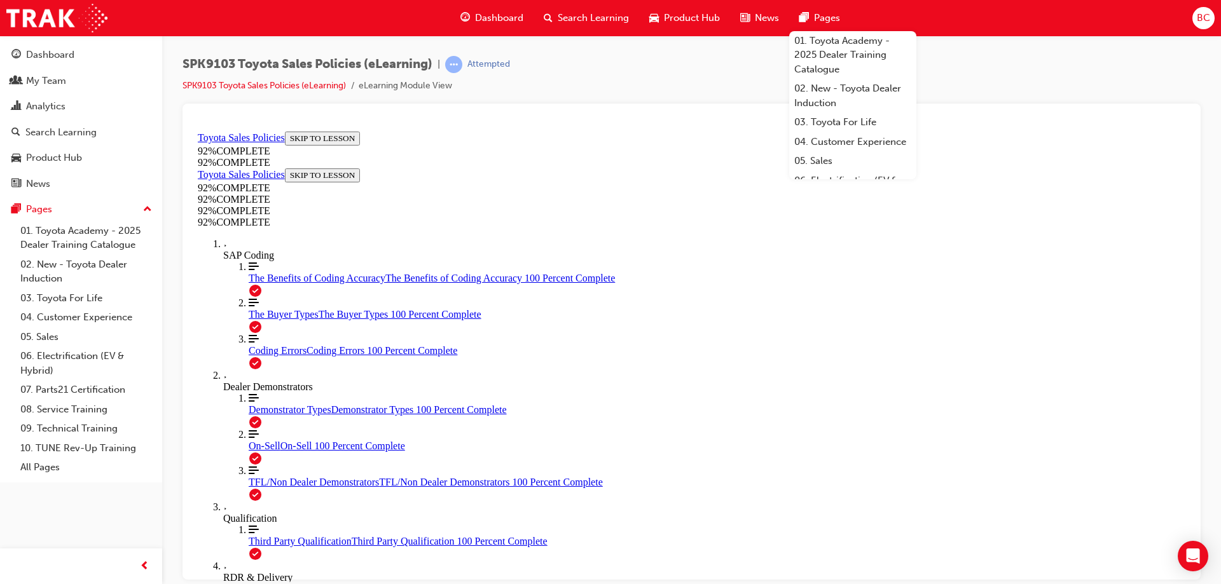
scroll to position [305, 0]
drag, startPoint x: 1184, startPoint y: 321, endPoint x: 1383, endPoint y: 620, distance: 359.5
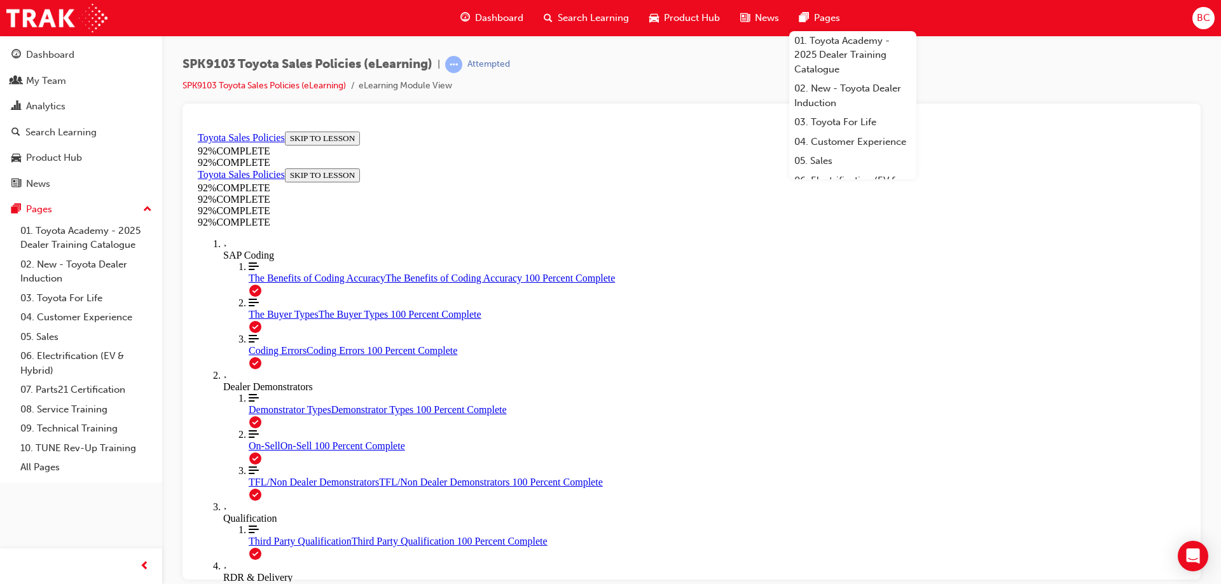
scroll to position [46, 0]
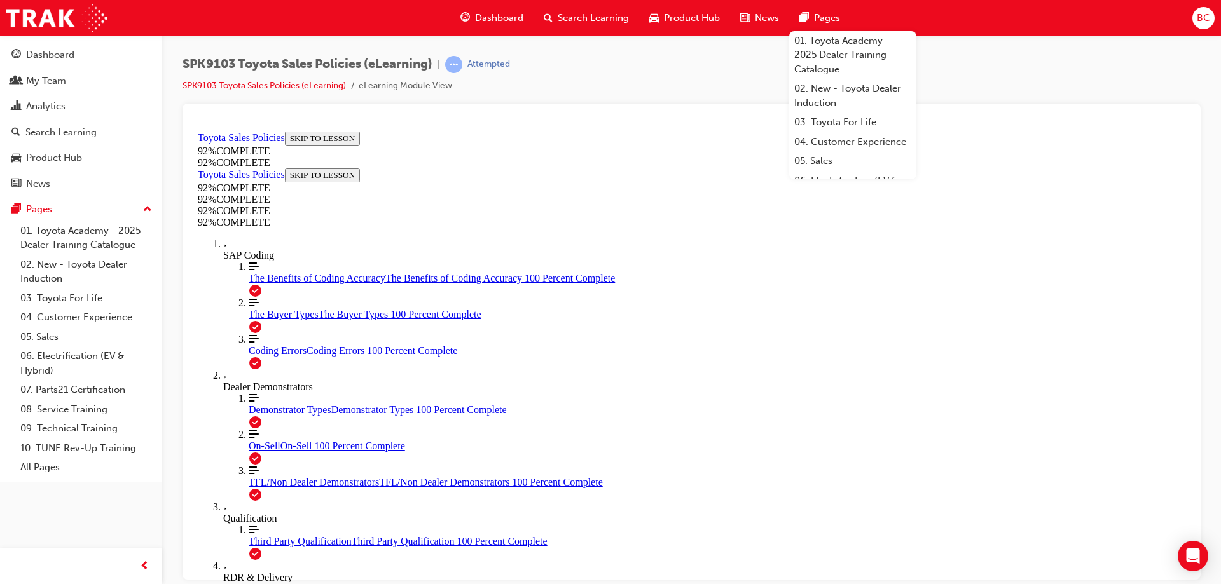
scroll to position [188, 0]
drag, startPoint x: 1180, startPoint y: 280, endPoint x: 1189, endPoint y: 348, distance: 68.0
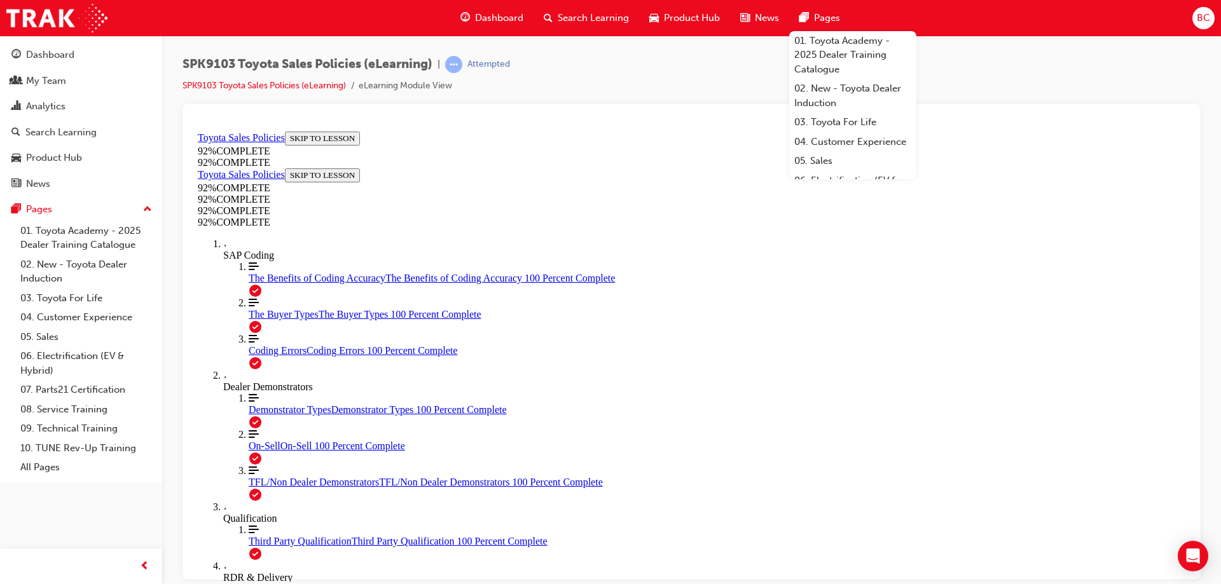
drag, startPoint x: 1385, startPoint y: 466, endPoint x: 1185, endPoint y: 394, distance: 212.2
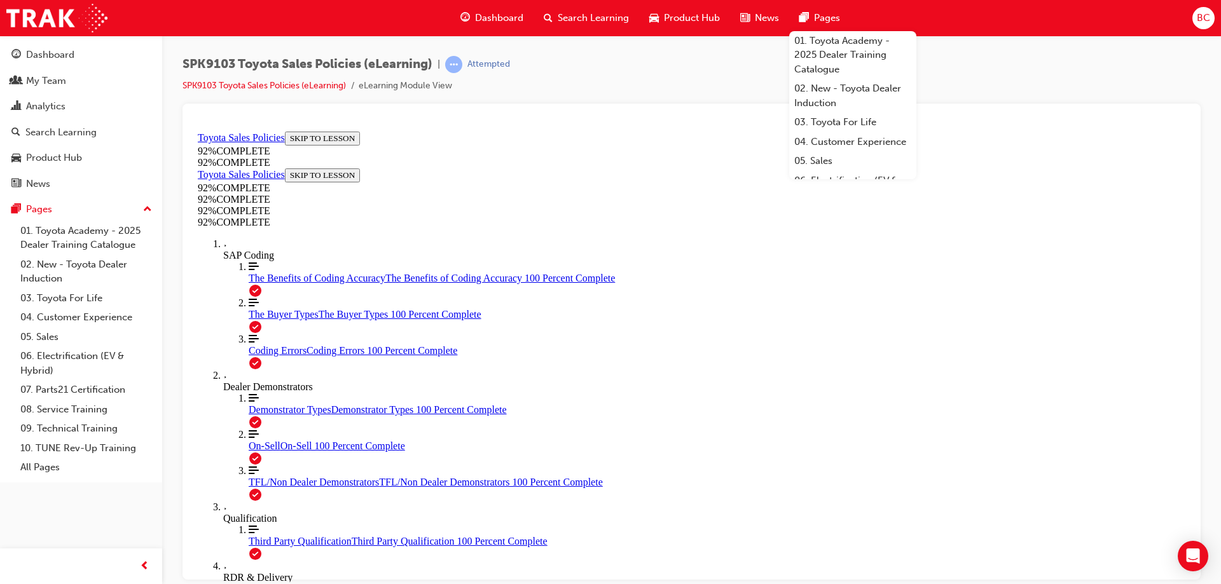
drag, startPoint x: 1181, startPoint y: 321, endPoint x: 1385, endPoint y: 534, distance: 294.2
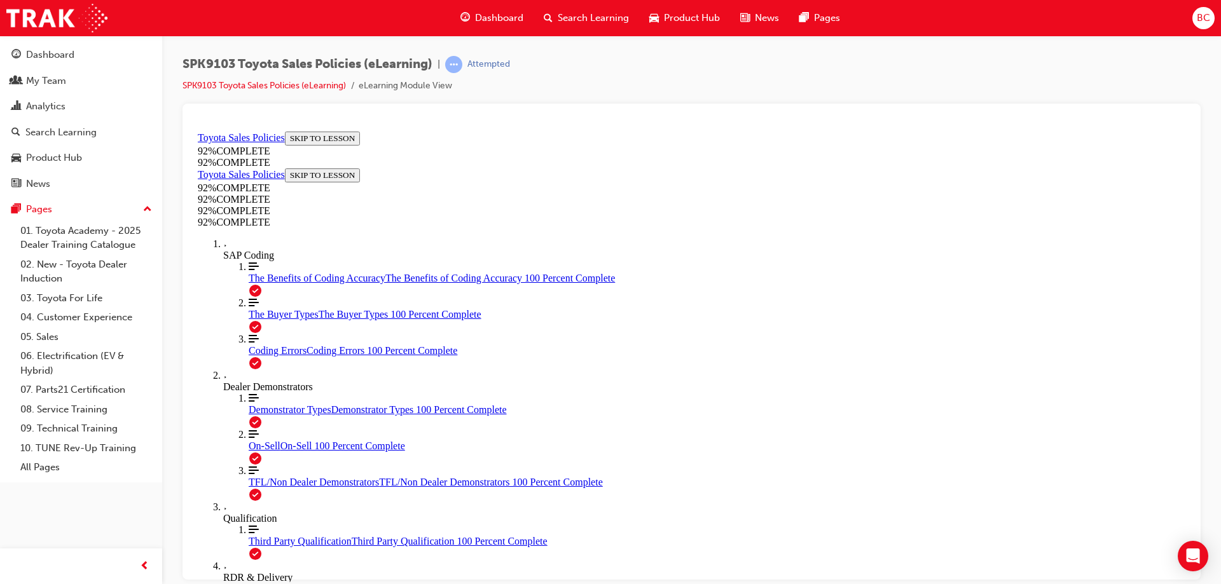
drag, startPoint x: 776, startPoint y: 553, endPoint x: 783, endPoint y: 562, distance: 11.3
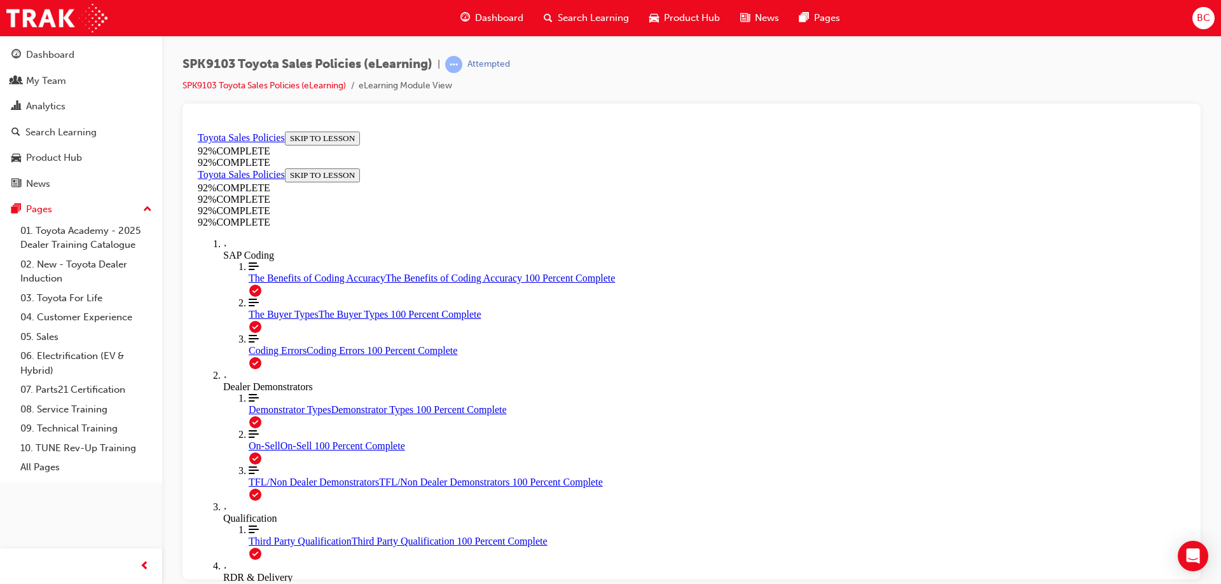
scroll to position [46, 0]
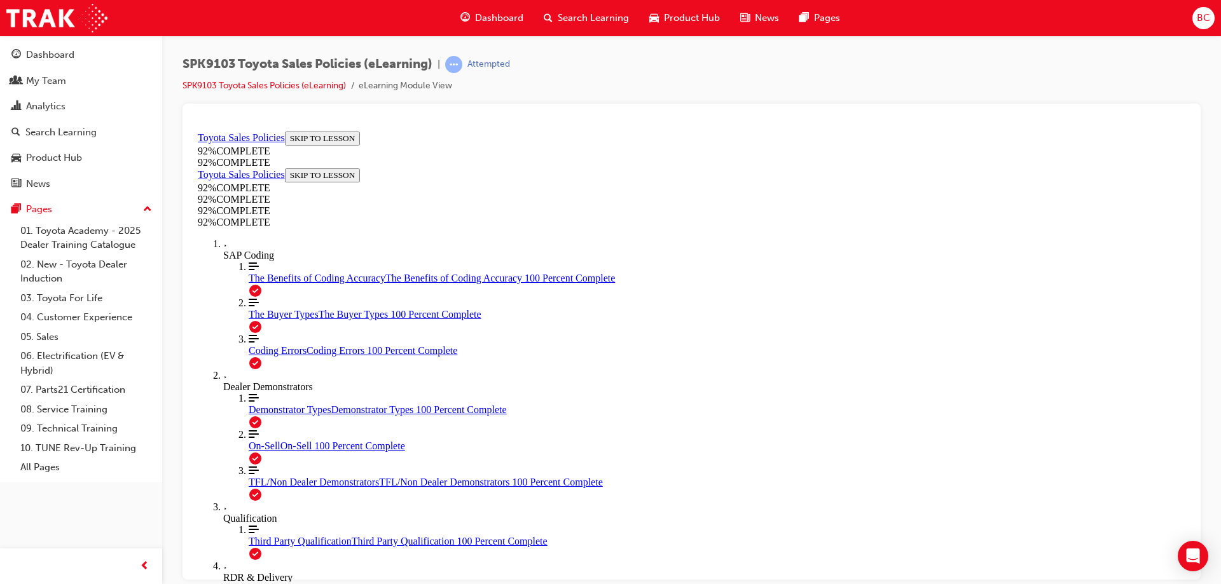
drag, startPoint x: 545, startPoint y: 209, endPoint x: 817, endPoint y: 230, distance: 272.4
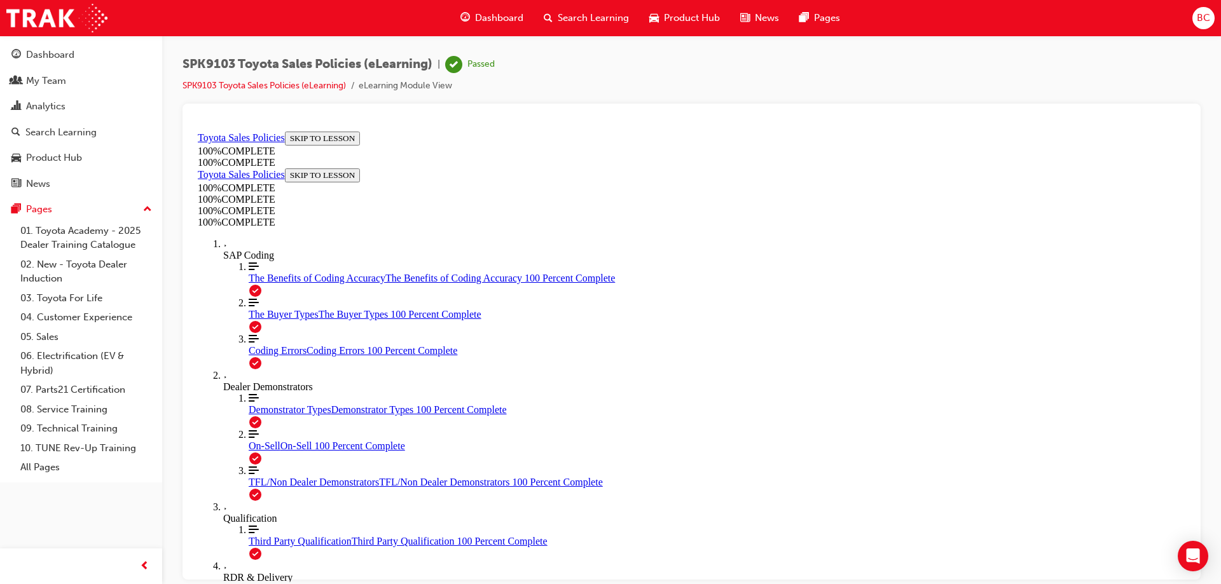
drag, startPoint x: 609, startPoint y: 441, endPoint x: 913, endPoint y: 472, distance: 305.6
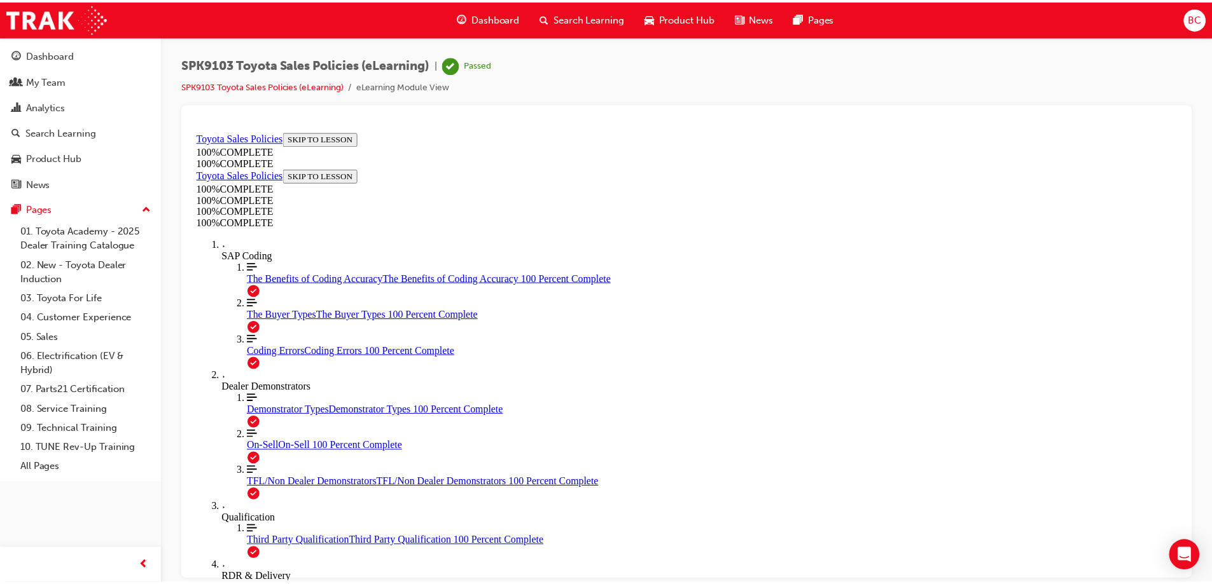
scroll to position [204, 0]
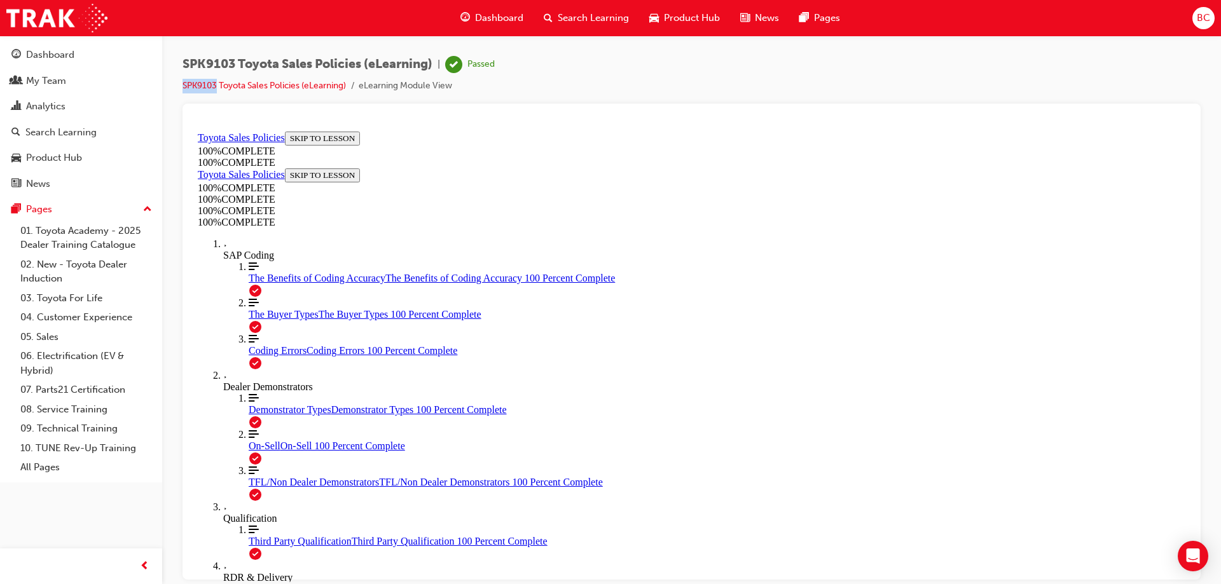
drag, startPoint x: 178, startPoint y: 84, endPoint x: 217, endPoint y: 91, distance: 39.4
click at [217, 91] on div "SPK9103 Toyota Sales Policies (eLearning) | Passed SPK9103 Toyota Sales Policie…" at bounding box center [691, 294] width 1059 height 517
click at [522, 112] on div at bounding box center [692, 342] width 1018 height 476
drag, startPoint x: 181, startPoint y: 62, endPoint x: 236, endPoint y: 62, distance: 55.3
click at [236, 62] on div "SPK9103 Toyota Sales Policies (eLearning) | Passed SPK9103 Toyota Sales Policie…" at bounding box center [691, 294] width 1059 height 517
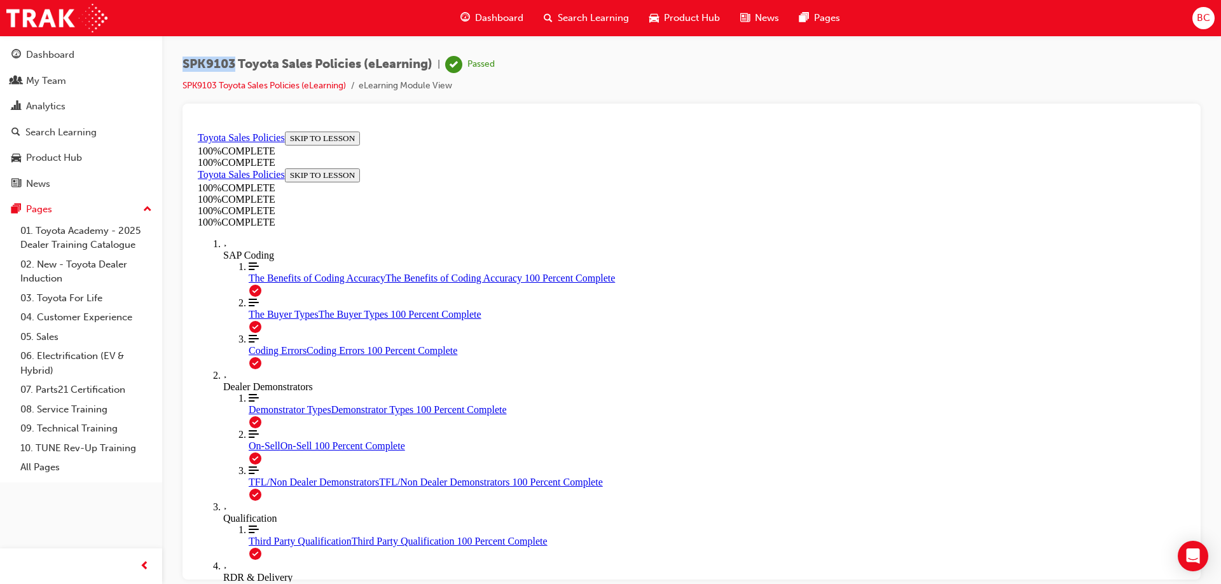
click at [560, 13] on span "Search Learning" at bounding box center [593, 18] width 71 height 15
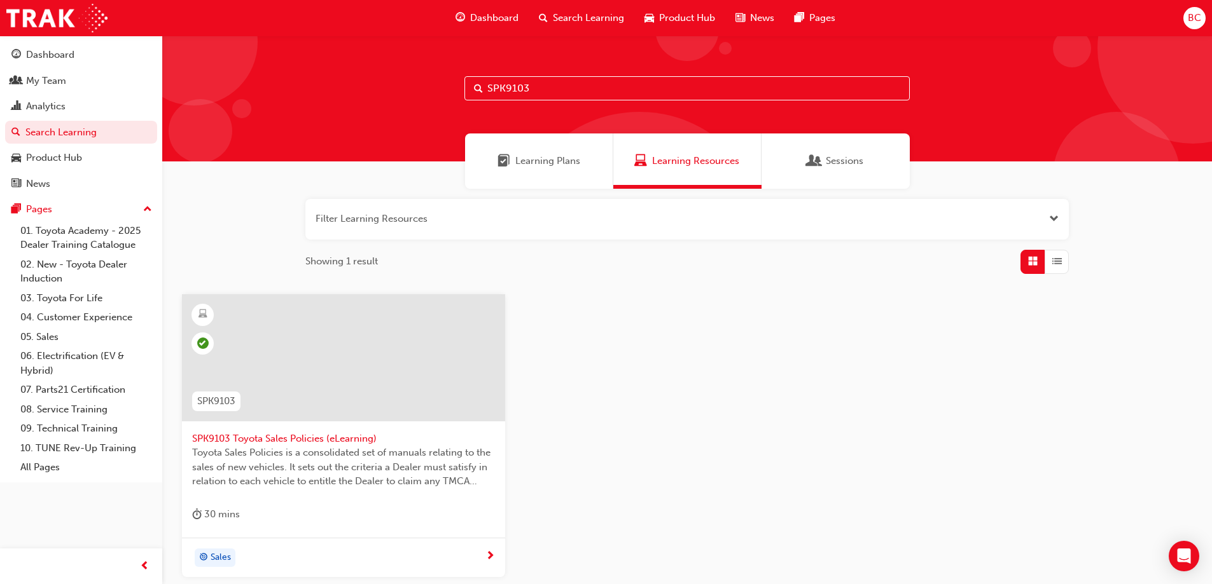
click at [509, 320] on div "SPK9103 SPK9103 Toyota Sales Policies (eLearning) Toyota Sales Policies is a co…" at bounding box center [343, 436] width 343 height 284
drag, startPoint x: 555, startPoint y: 93, endPoint x: 94, endPoint y: 4, distance: 469.5
click at [244, 56] on div "SPK9103" at bounding box center [686, 99] width 1049 height 126
